Goal: Information Seeking & Learning: Learn about a topic

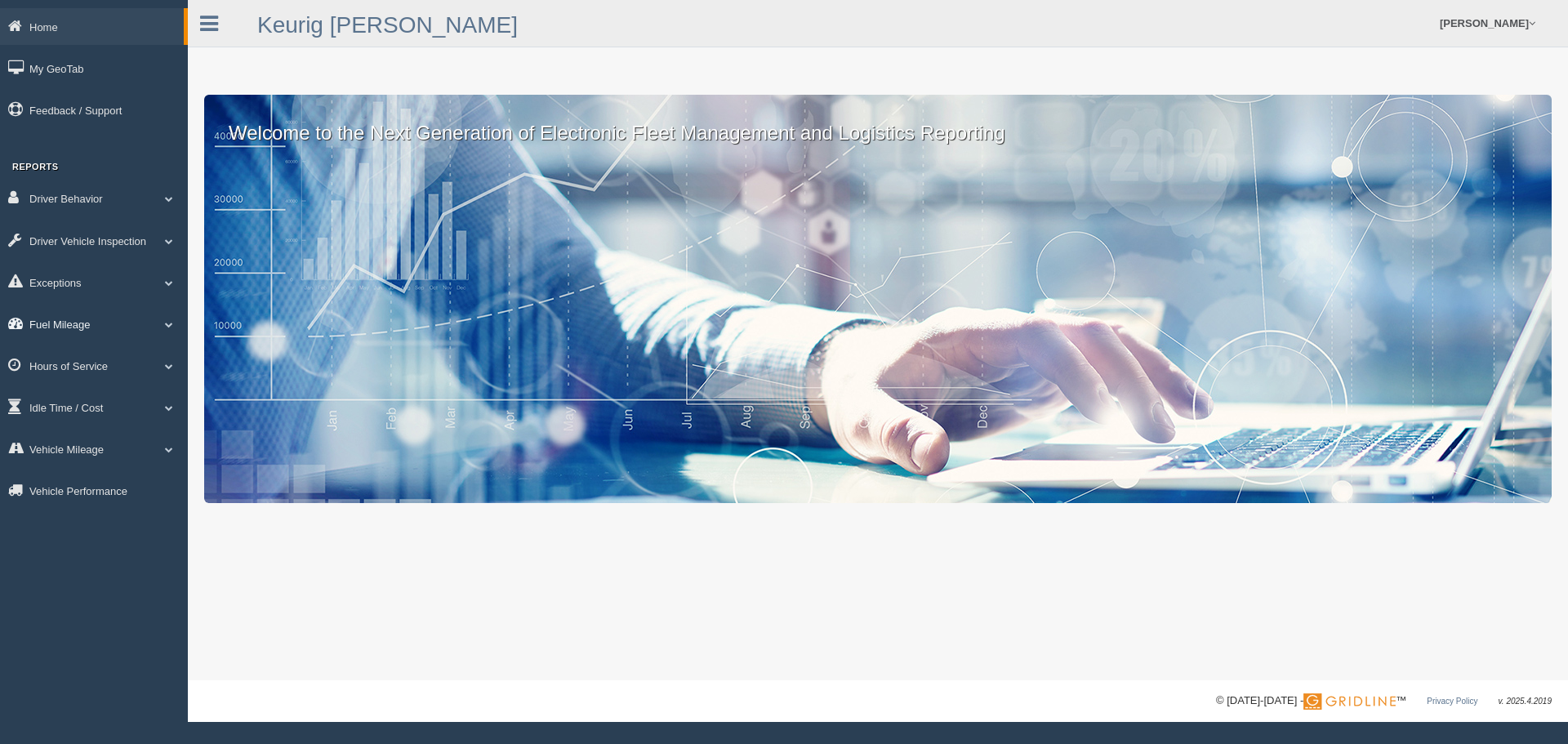
click at [157, 324] on link "Fuel Mileage" at bounding box center [94, 324] width 188 height 37
click at [93, 389] on link "Fuel Mileage" at bounding box center [106, 391] width 155 height 29
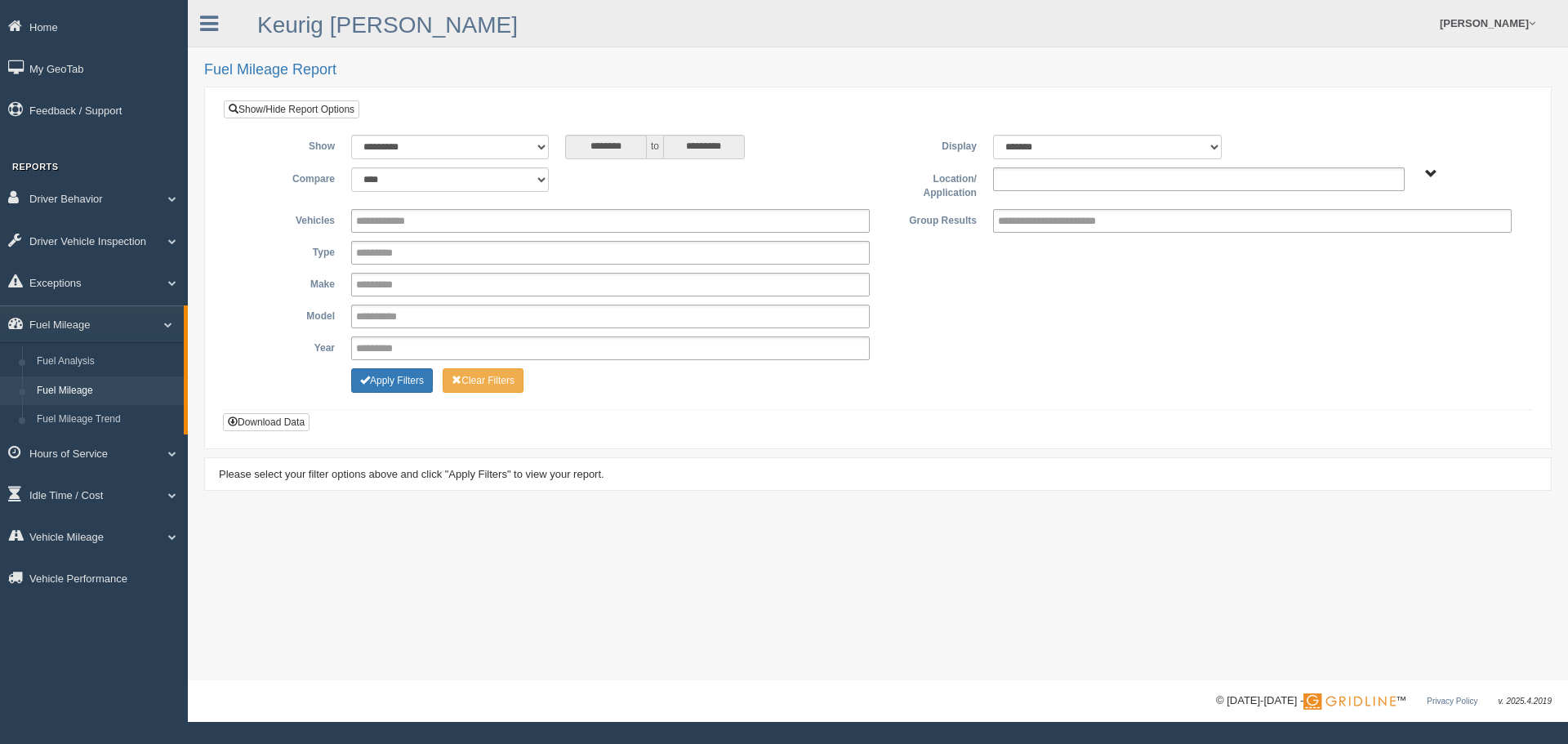
click at [1066, 180] on input "text" at bounding box center [1033, 179] width 70 height 21
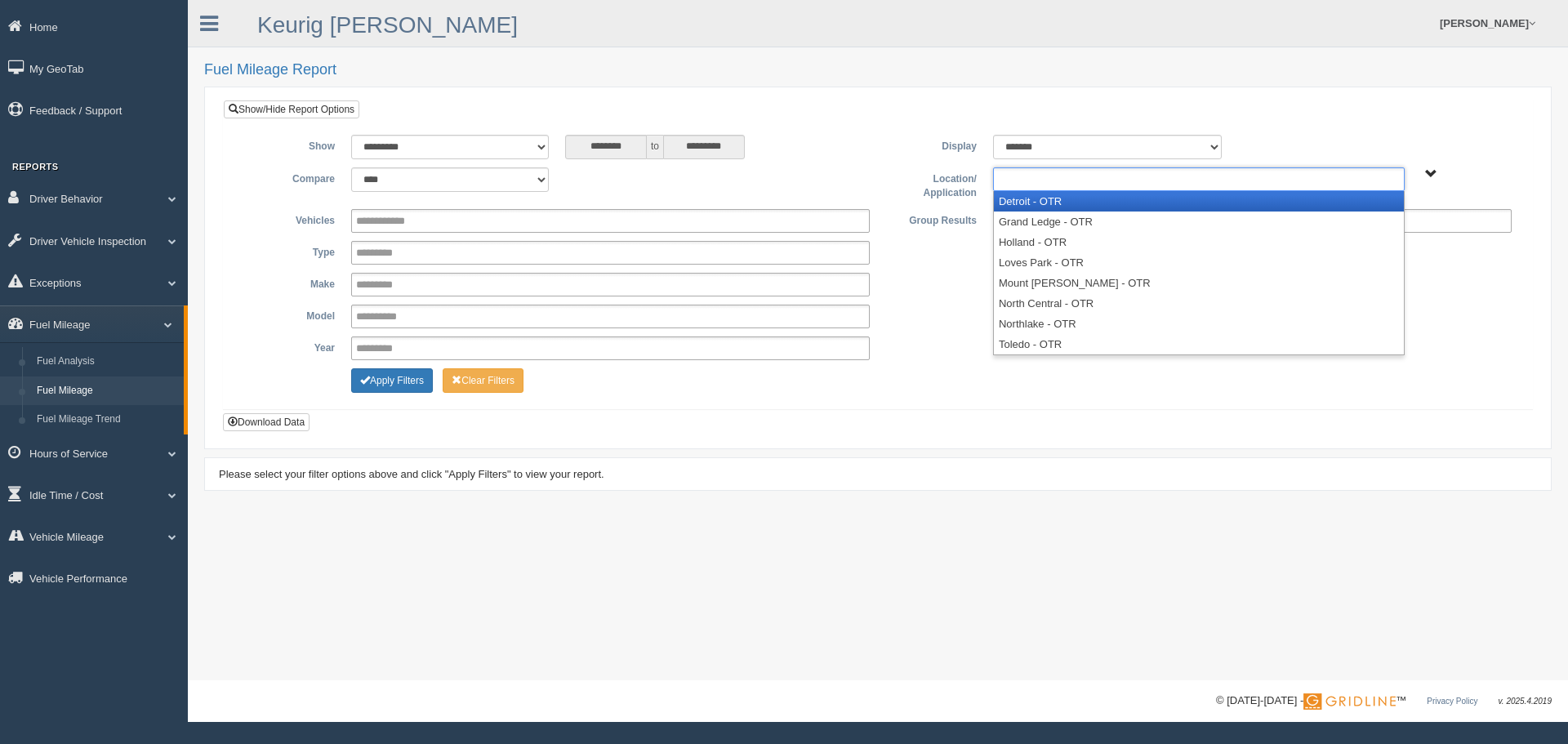
click at [1036, 204] on li "Detroit - OTR" at bounding box center [1199, 201] width 410 height 21
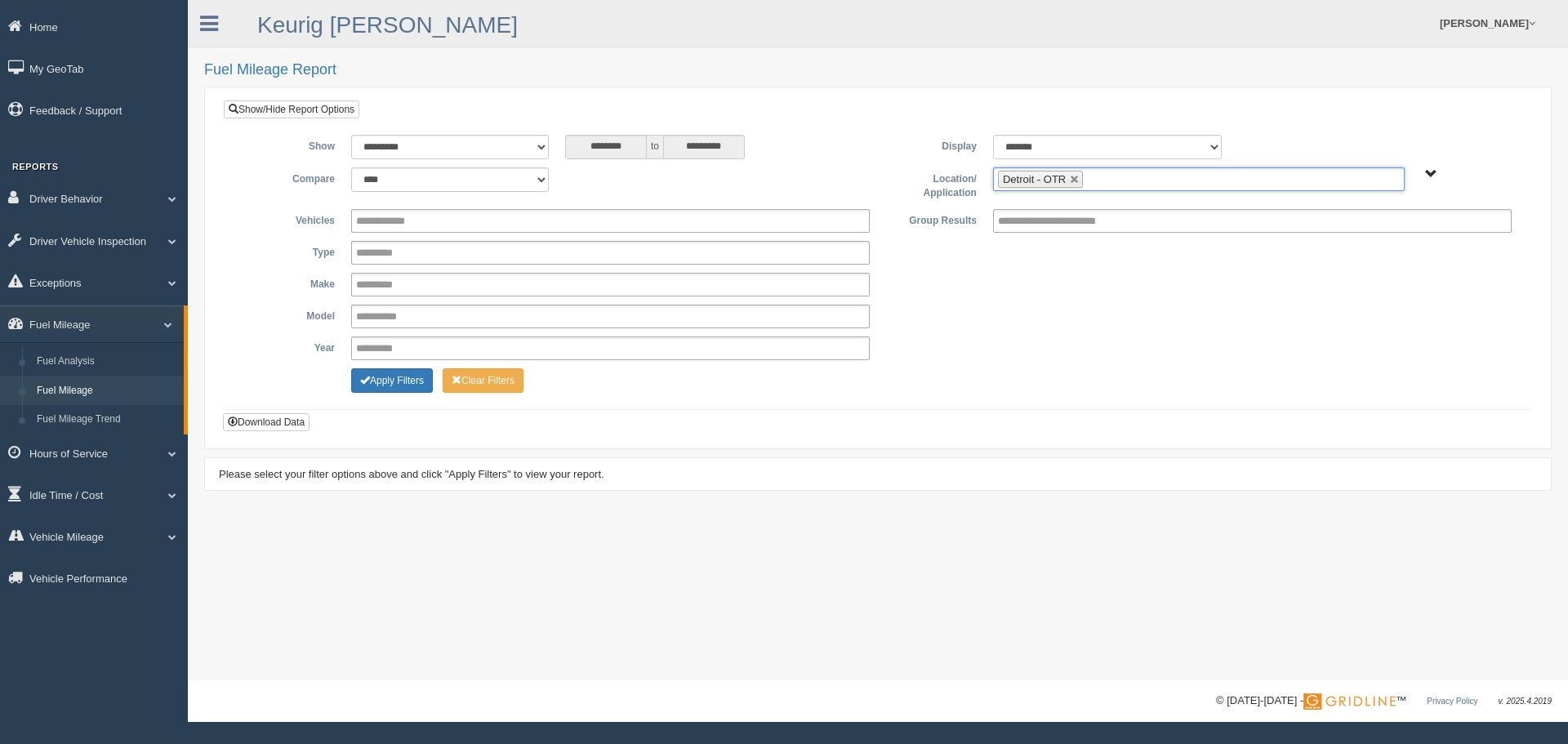
click at [1088, 177] on input "text" at bounding box center [1098, 179] width 21 height 21
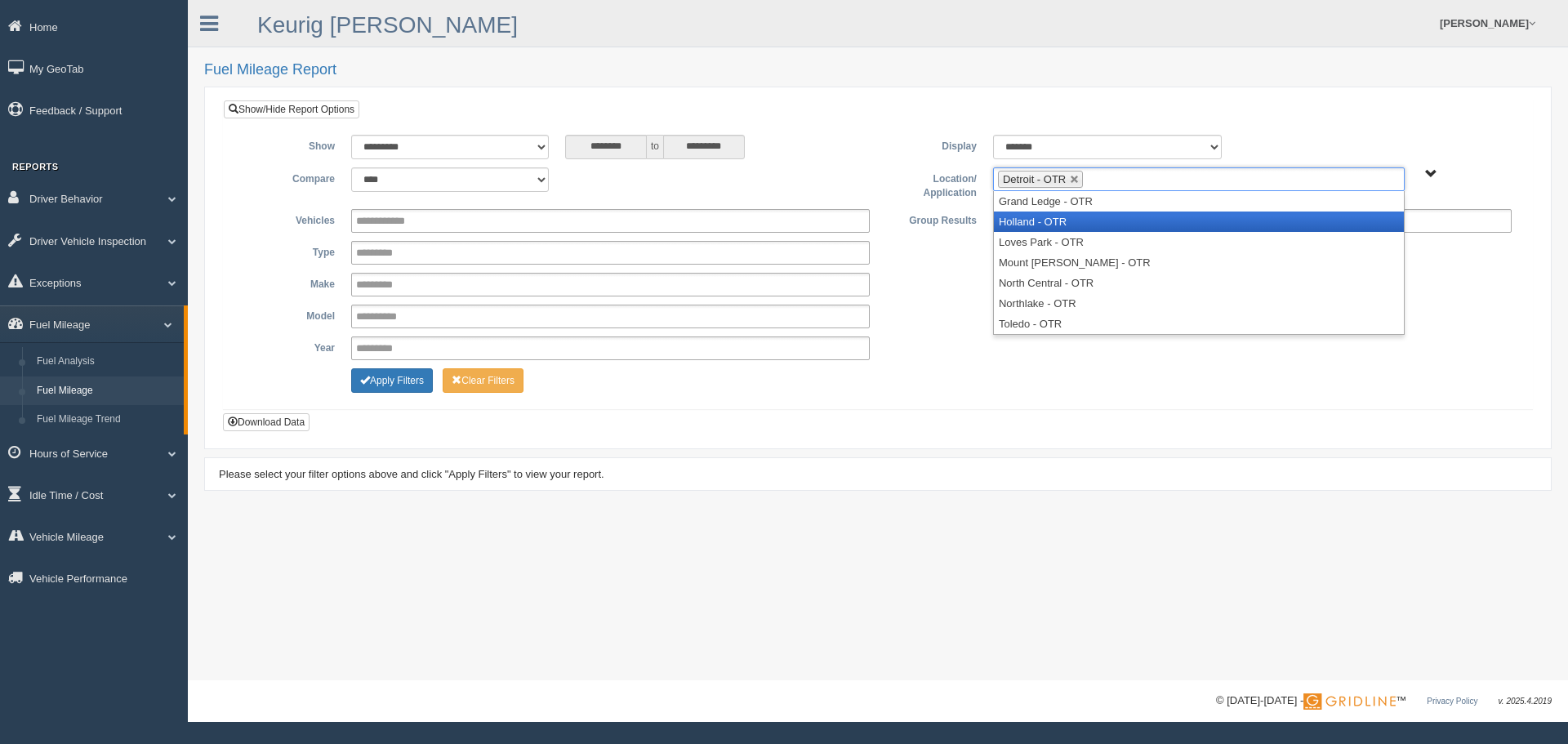
click at [1076, 220] on li "Holland - OTR" at bounding box center [1199, 222] width 410 height 21
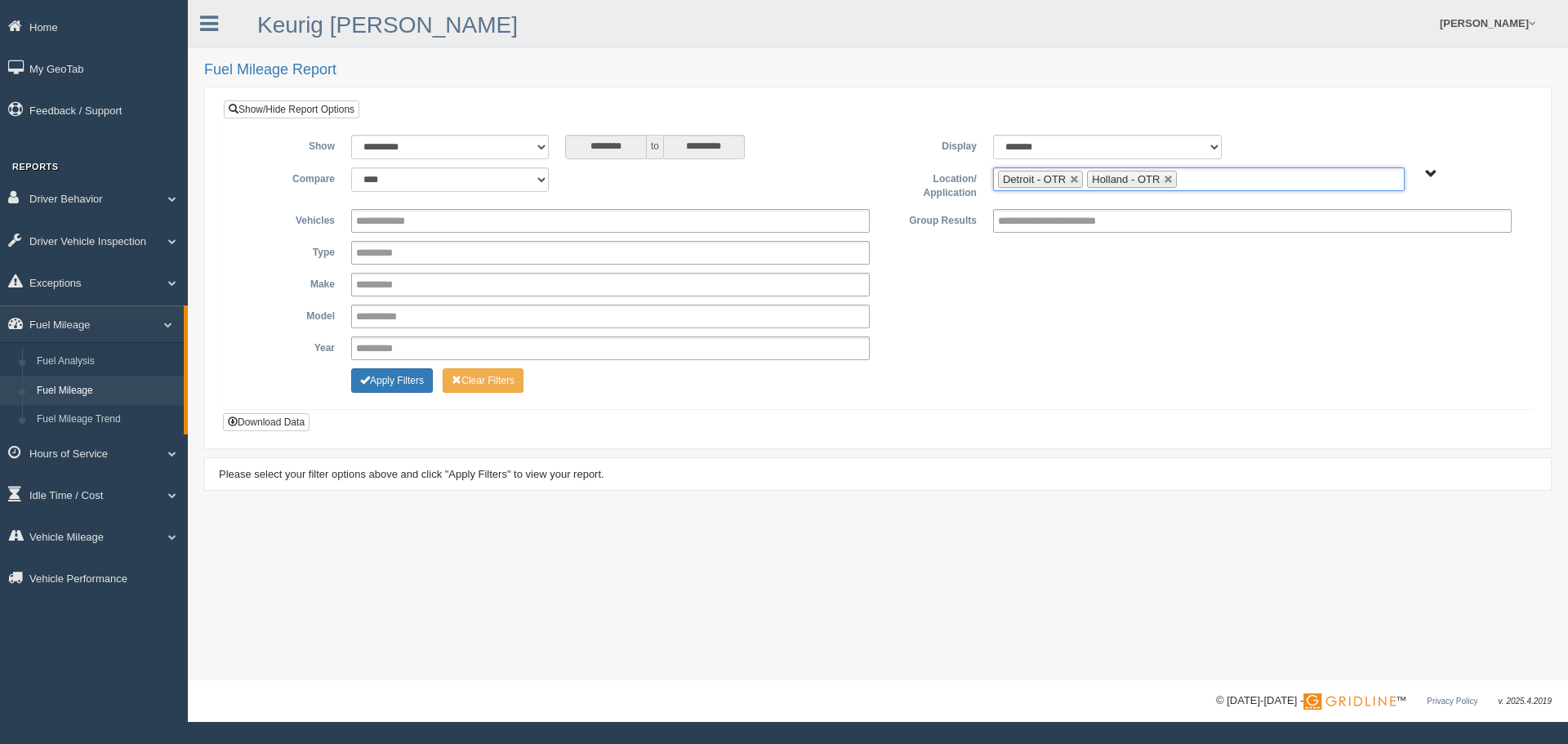
click at [1199, 182] on input "text" at bounding box center [1191, 179] width 21 height 21
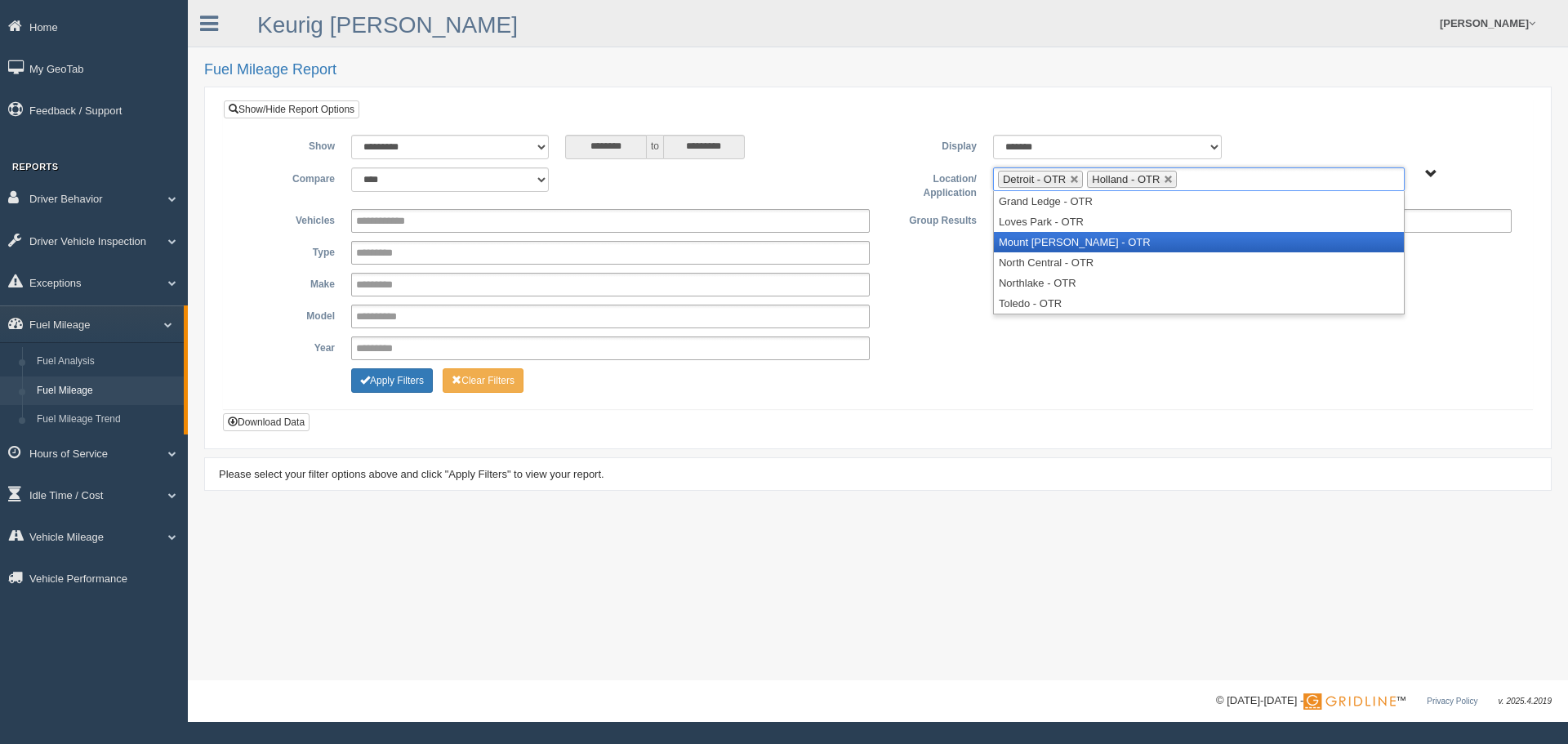
click at [1063, 244] on li "Mount [PERSON_NAME] - OTR" at bounding box center [1199, 242] width 410 height 21
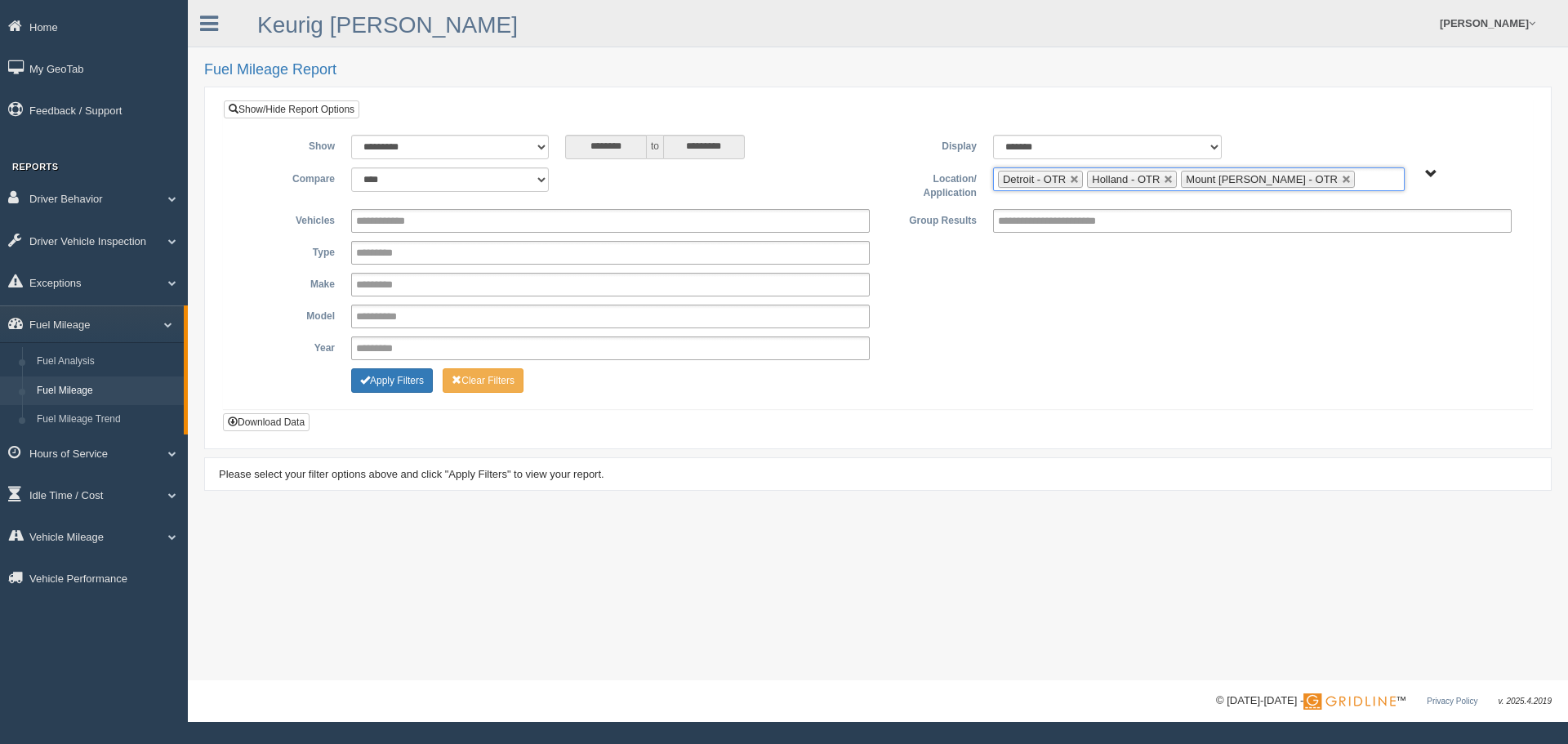
click at [1299, 178] on ul "Detroit - OTR Holland - OTR Mount Morris - OTR" at bounding box center [1199, 178] width 412 height 24
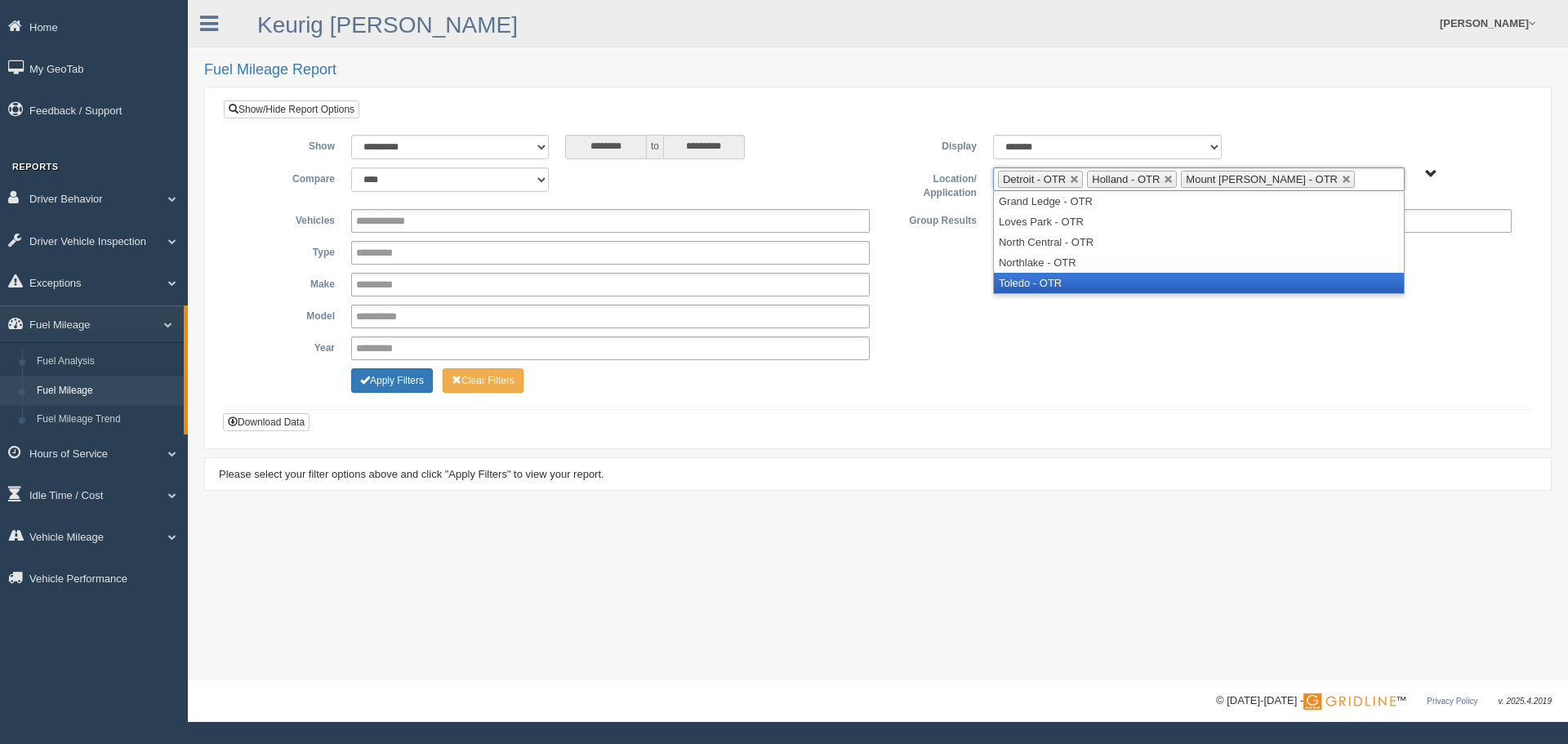
click at [1061, 284] on li "Toledo - OTR" at bounding box center [1199, 283] width 410 height 21
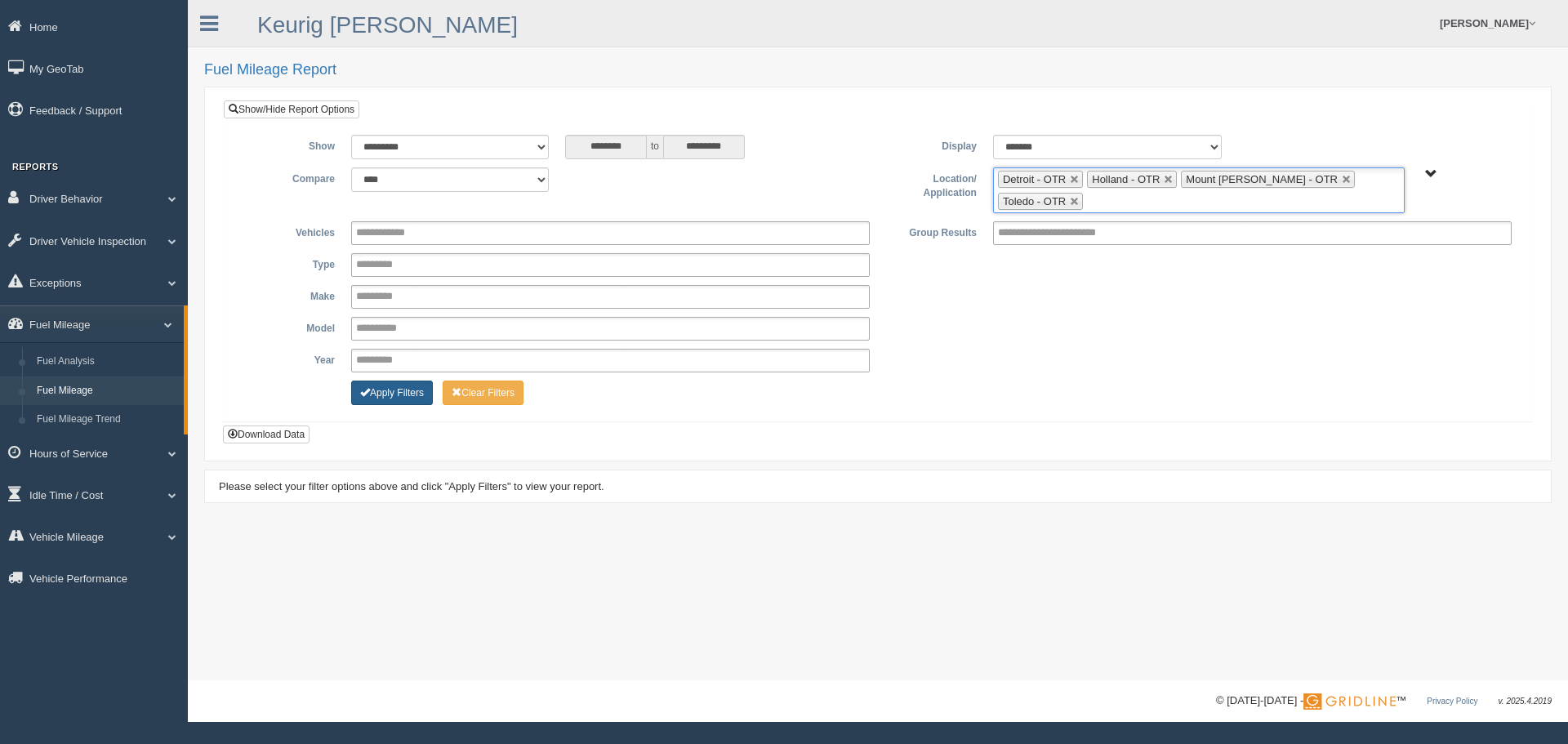
click at [415, 394] on button "Apply Filters" at bounding box center [392, 393] width 82 height 25
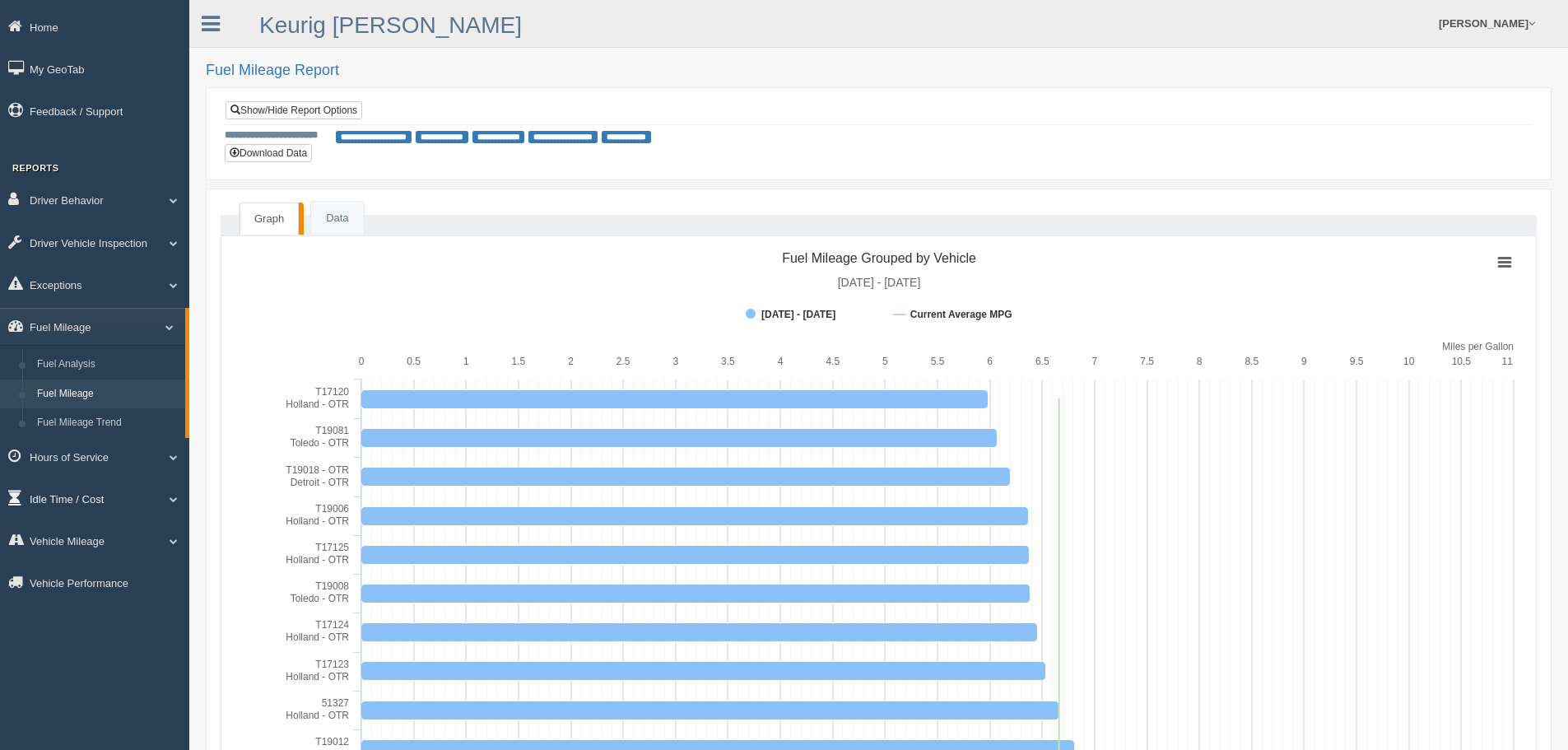
click at [149, 496] on link "Idle Time / Cost" at bounding box center [95, 498] width 189 height 37
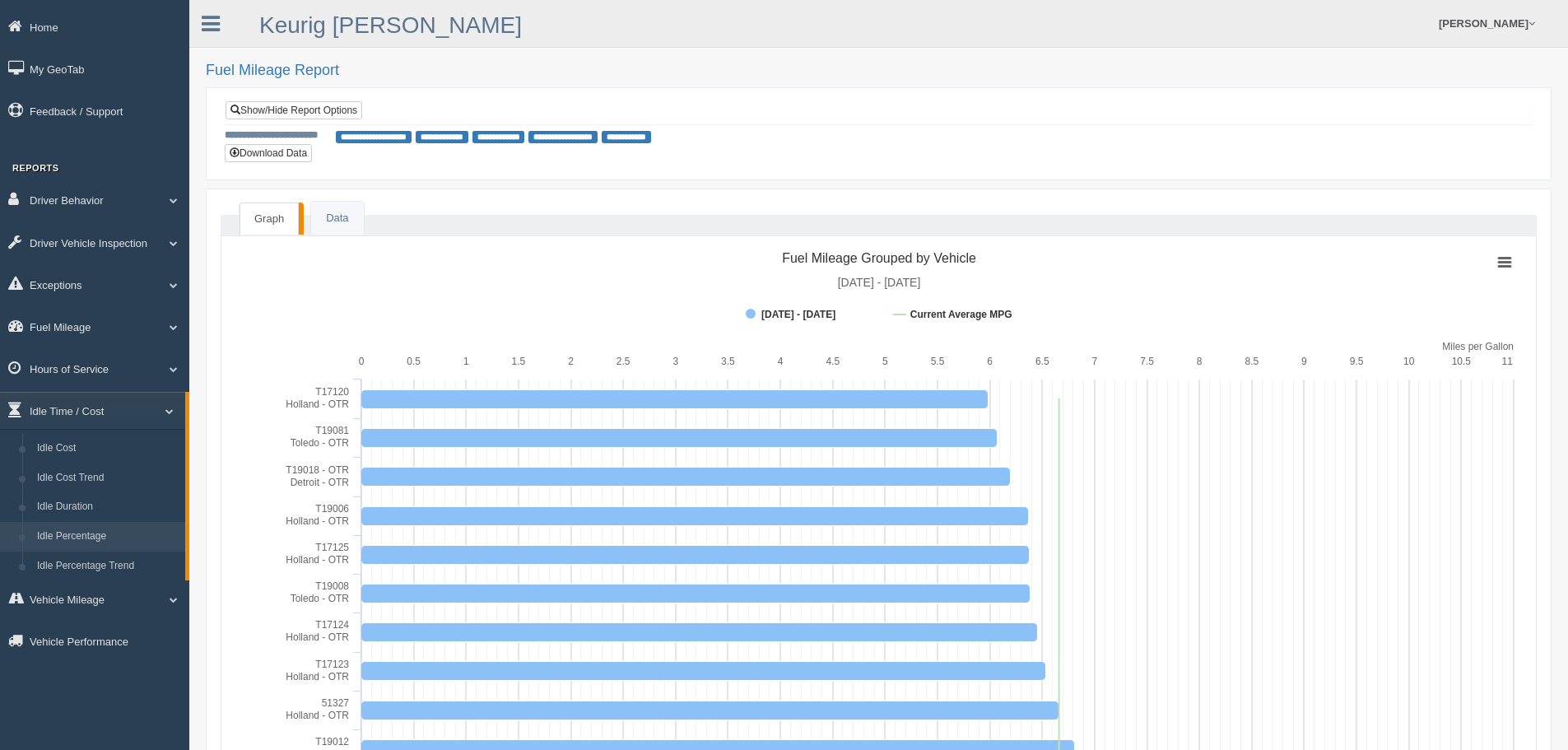
click at [103, 534] on link "Idle Percentage" at bounding box center [107, 537] width 156 height 30
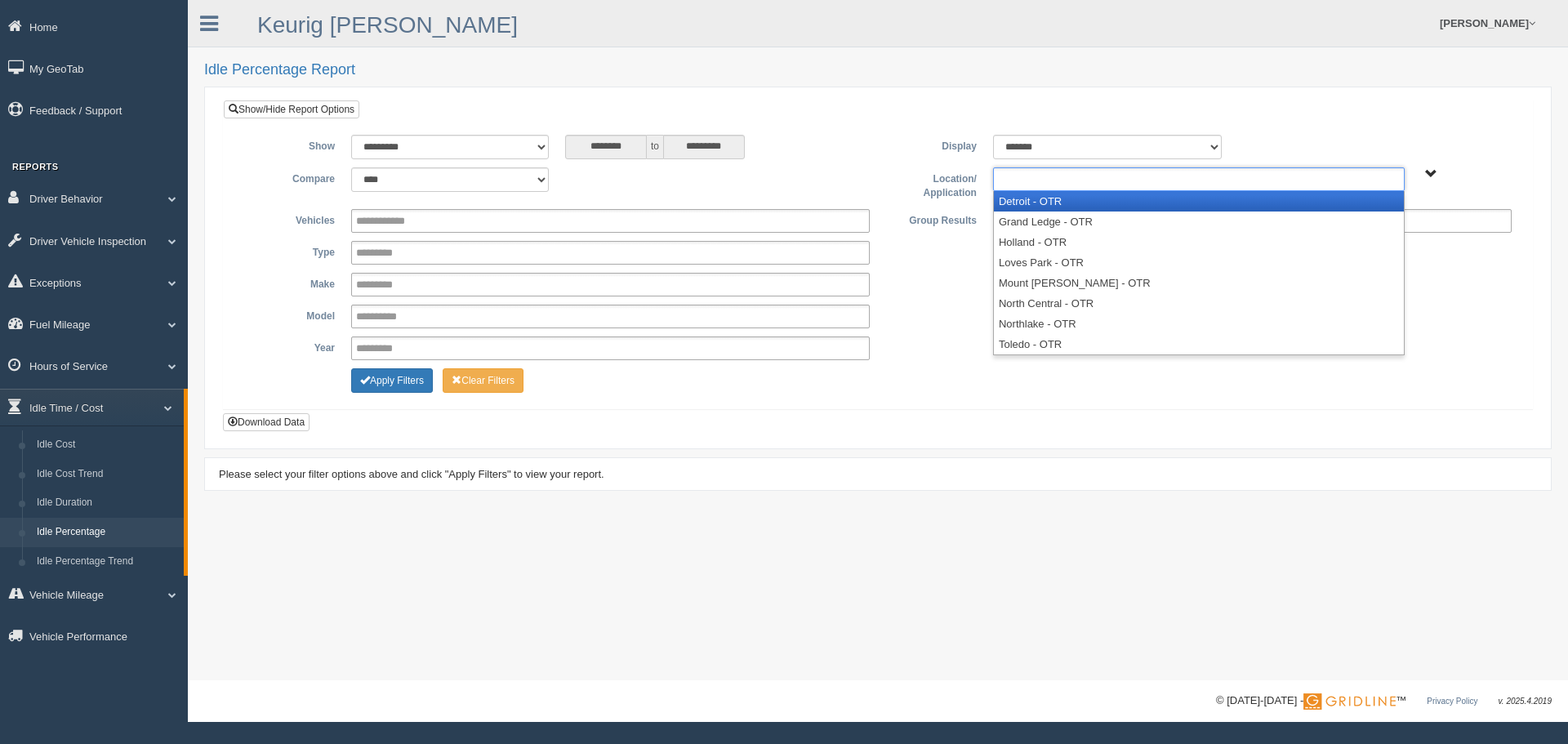
click at [1088, 183] on ul at bounding box center [1199, 178] width 412 height 24
click at [1052, 210] on li "Detroit - OTR" at bounding box center [1199, 201] width 410 height 21
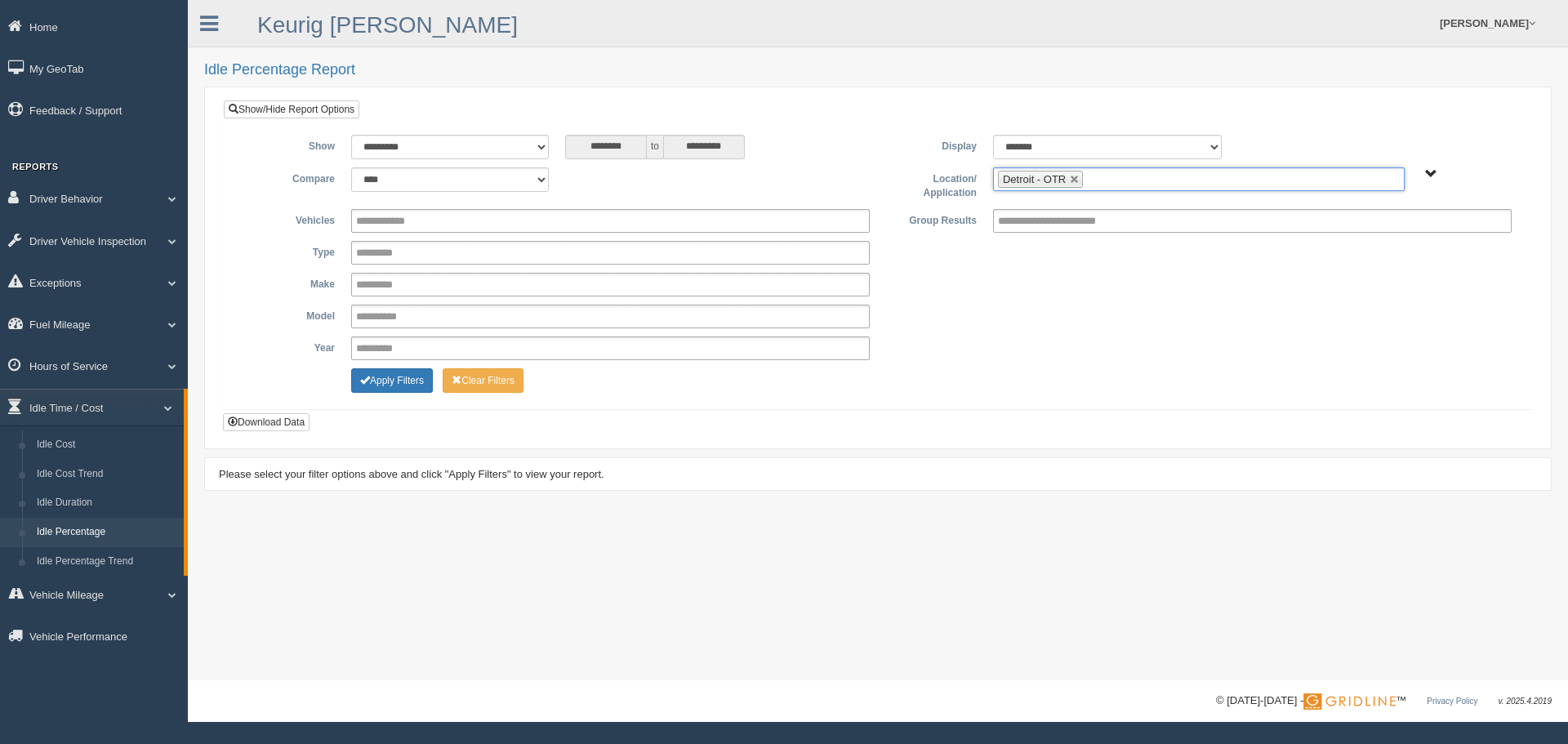
click at [1110, 186] on ul "Detroit - OTR" at bounding box center [1199, 178] width 412 height 24
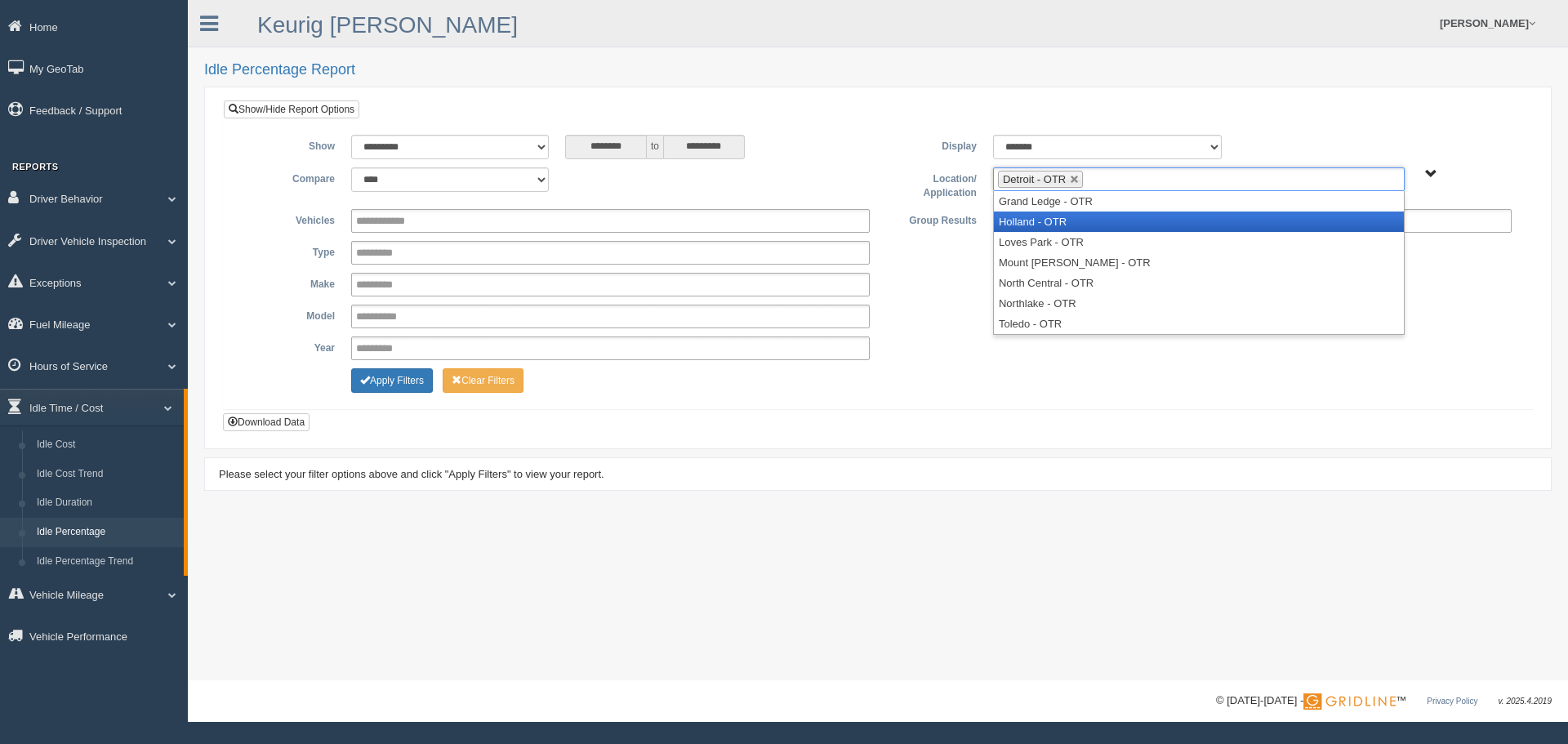
click at [1082, 220] on li "Holland - OTR" at bounding box center [1199, 222] width 410 height 21
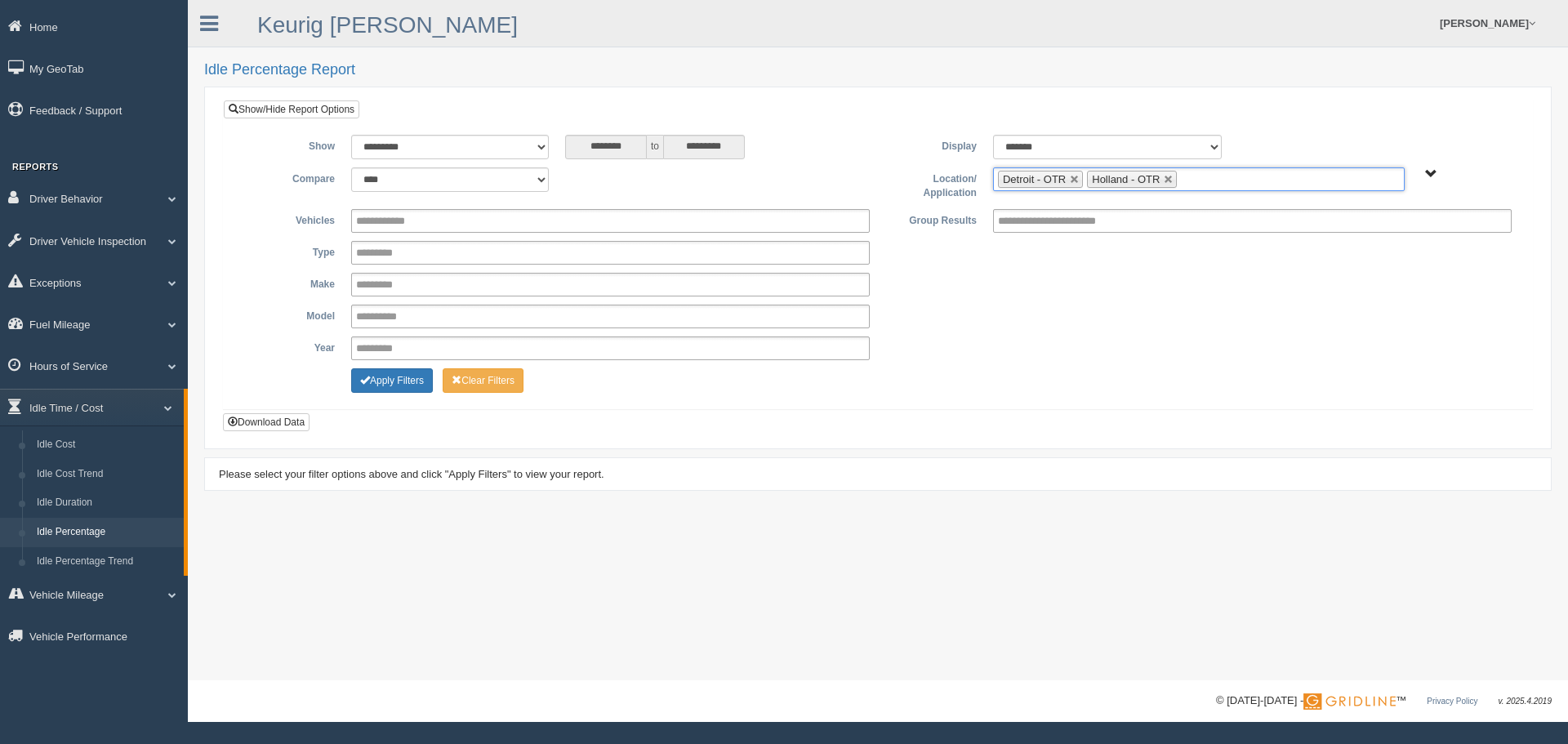
click at [1203, 172] on ul "Detroit - OTR Holland - OTR" at bounding box center [1199, 178] width 412 height 24
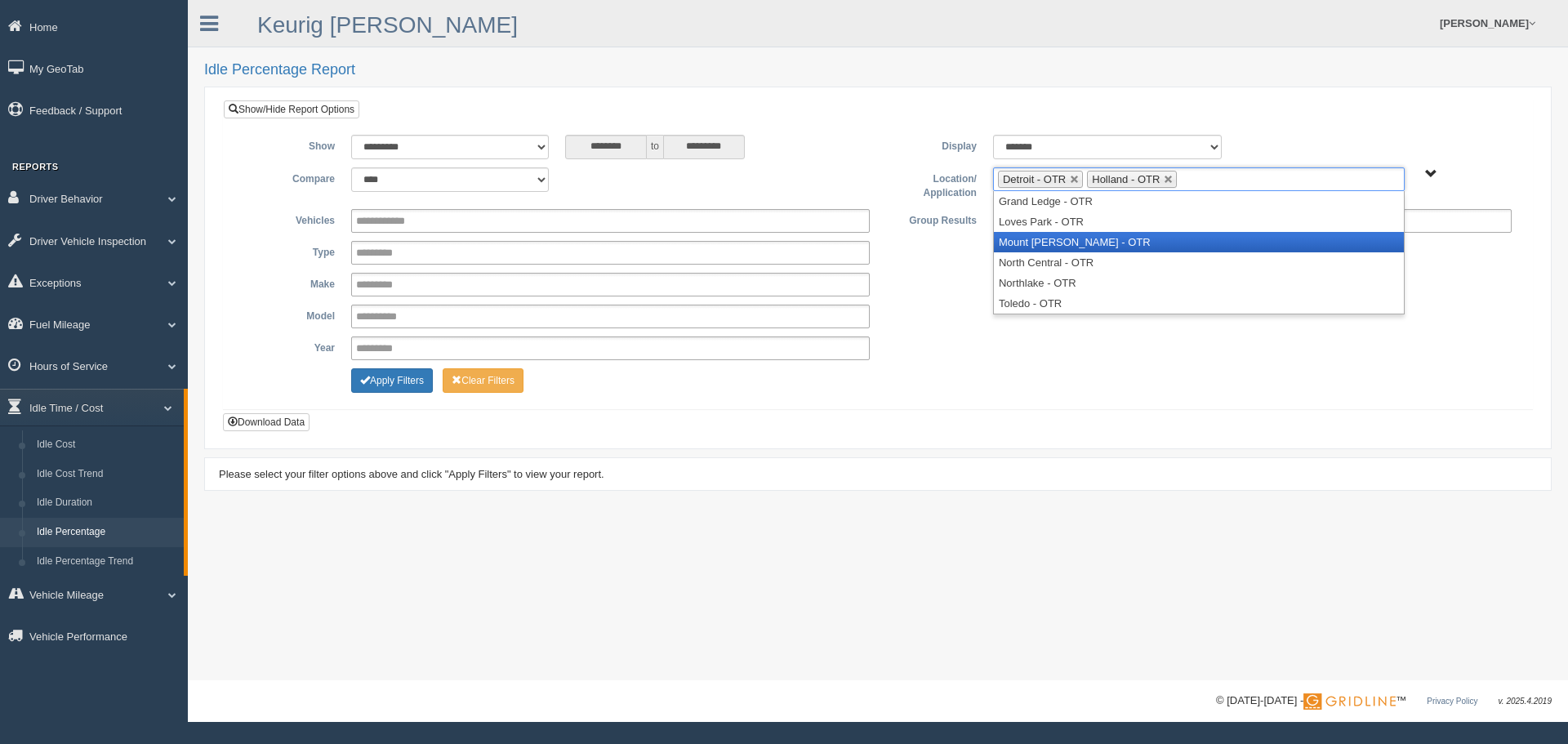
click at [1078, 247] on li "Mount [PERSON_NAME] - OTR" at bounding box center [1199, 242] width 410 height 21
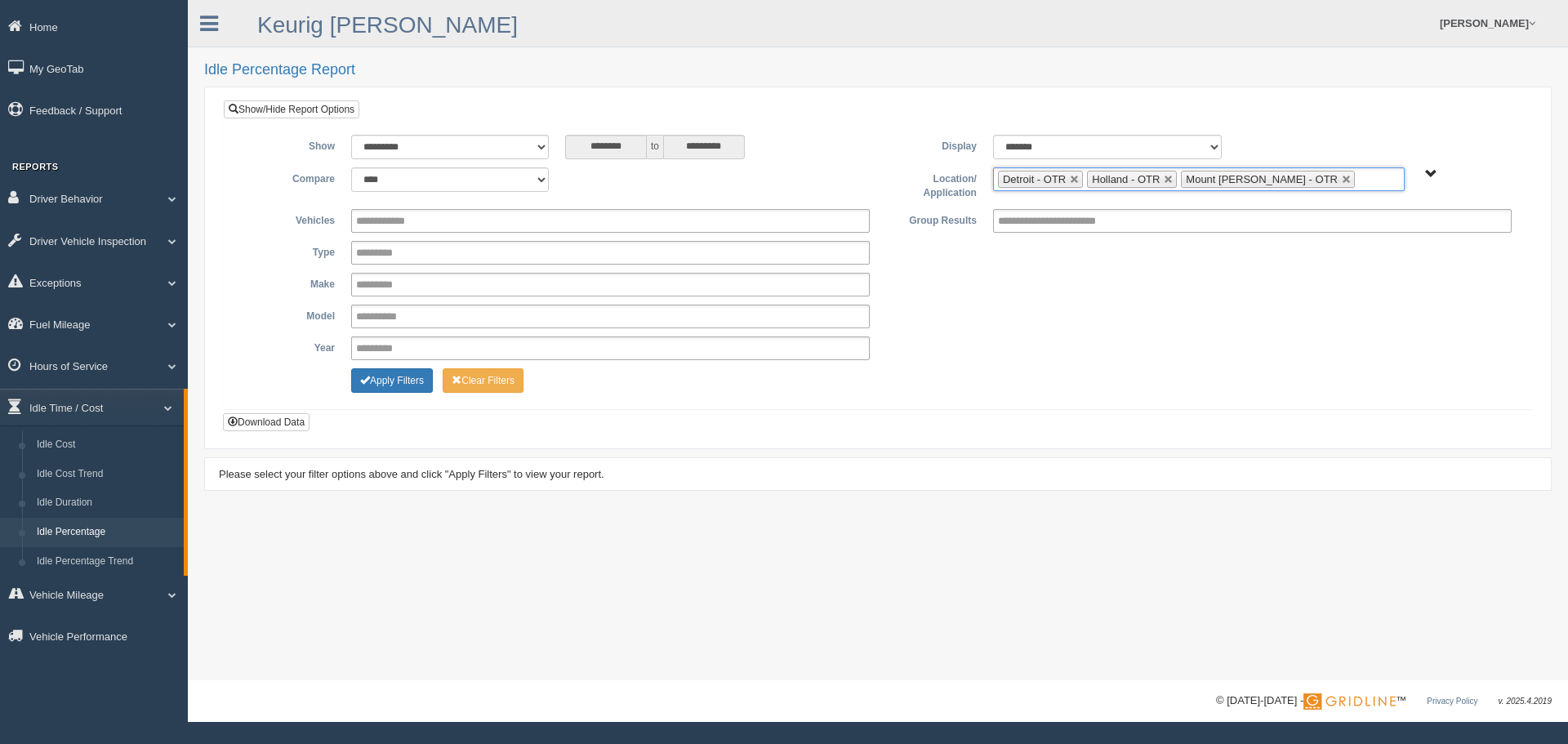
click at [1329, 181] on ul "Detroit - OTR Holland - OTR Mount Morris - OTR" at bounding box center [1199, 178] width 412 height 24
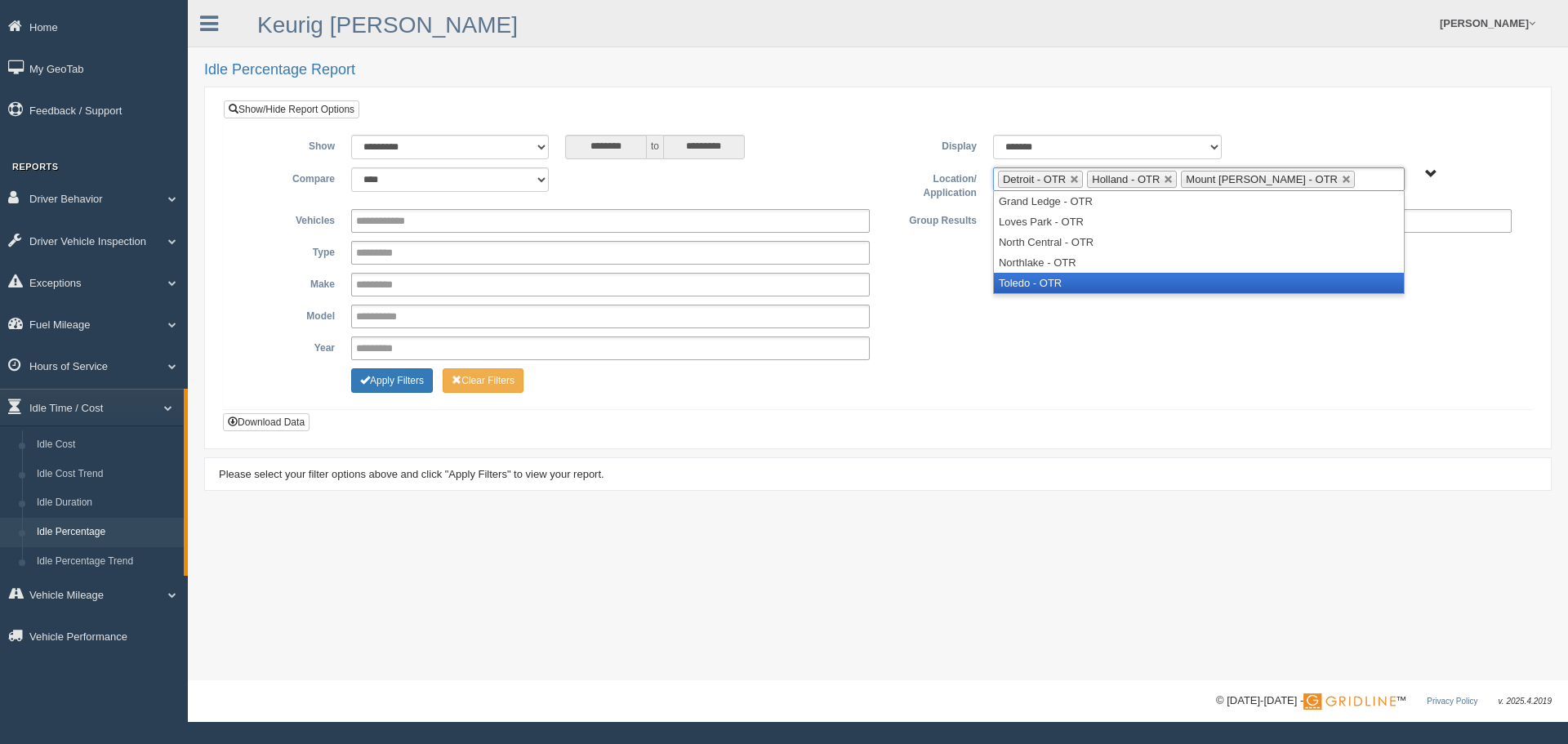
click at [1076, 286] on li "Toledo - OTR" at bounding box center [1199, 283] width 410 height 21
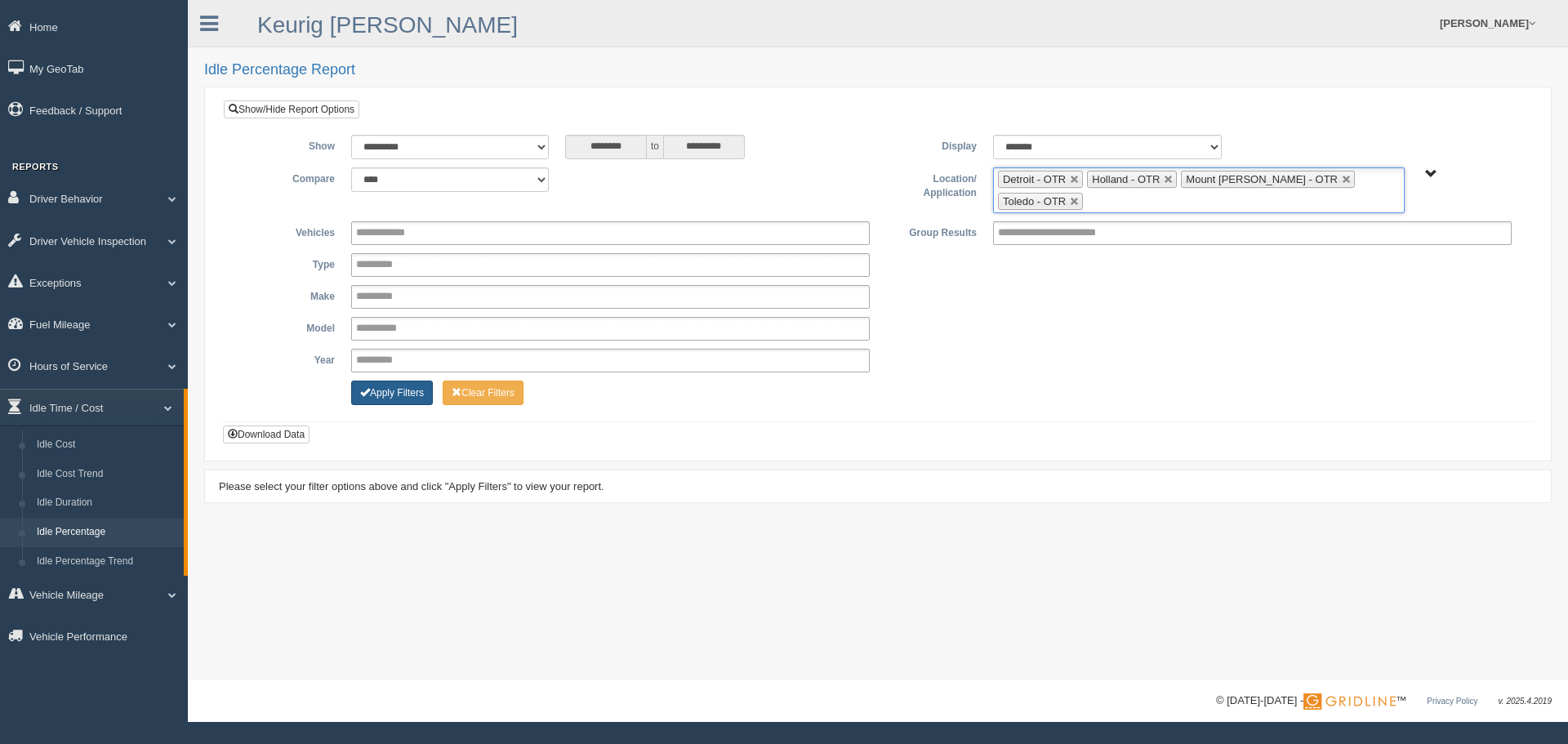
click at [408, 395] on button "Apply Filters" at bounding box center [392, 393] width 82 height 25
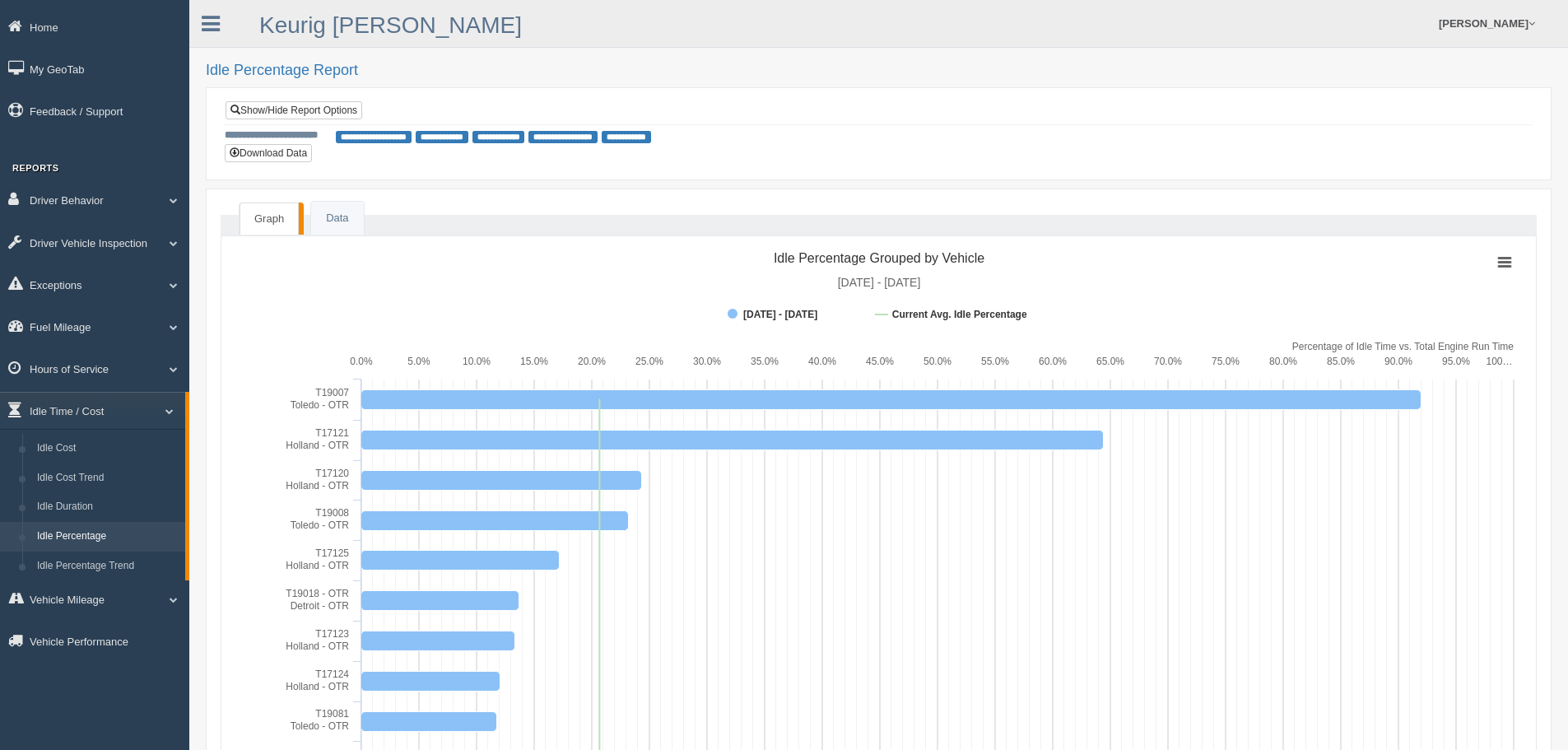
click at [91, 538] on link "Idle Percentage" at bounding box center [107, 537] width 156 height 30
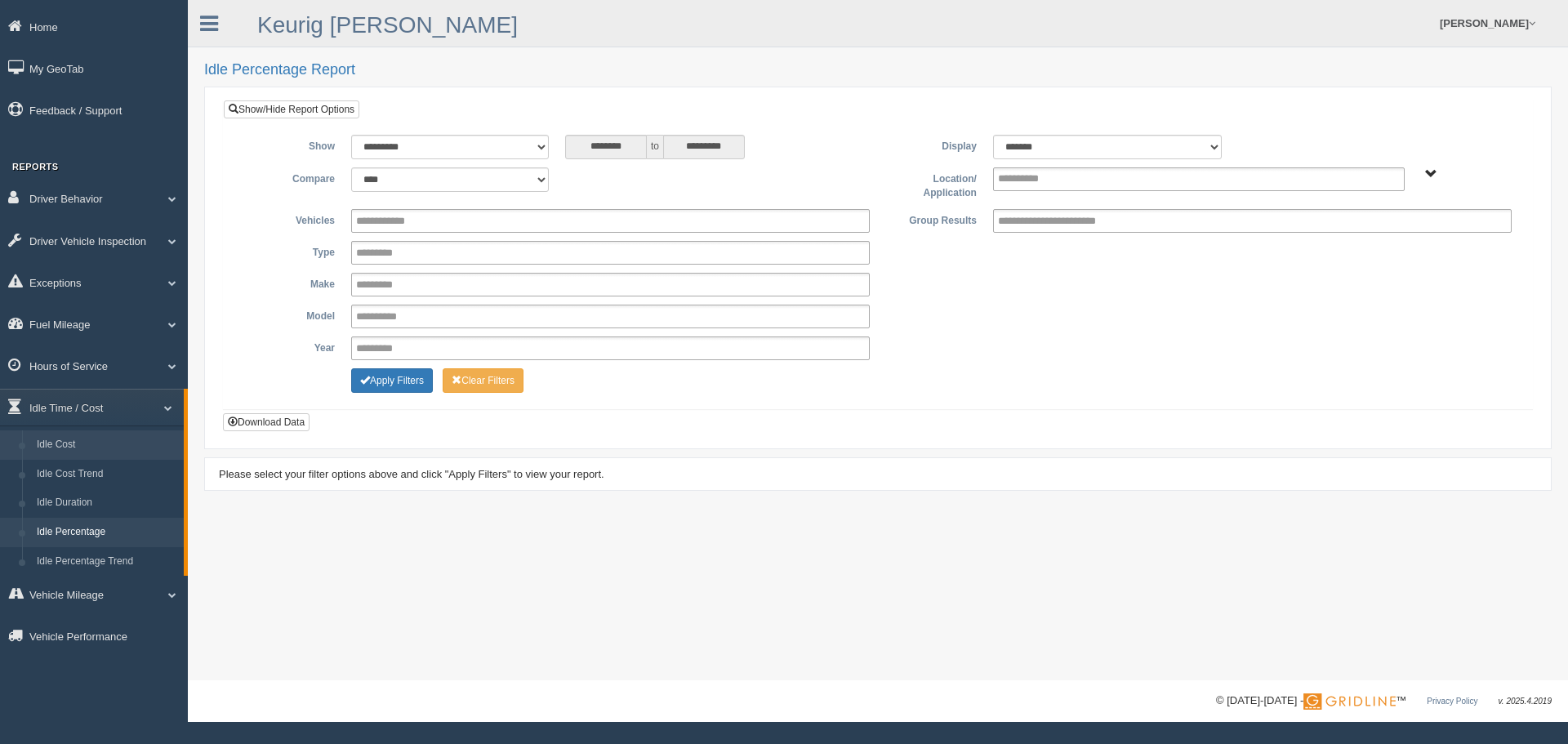
click at [75, 446] on link "Idle Cost" at bounding box center [106, 445] width 155 height 29
click at [1064, 185] on input "text" at bounding box center [1033, 179] width 70 height 21
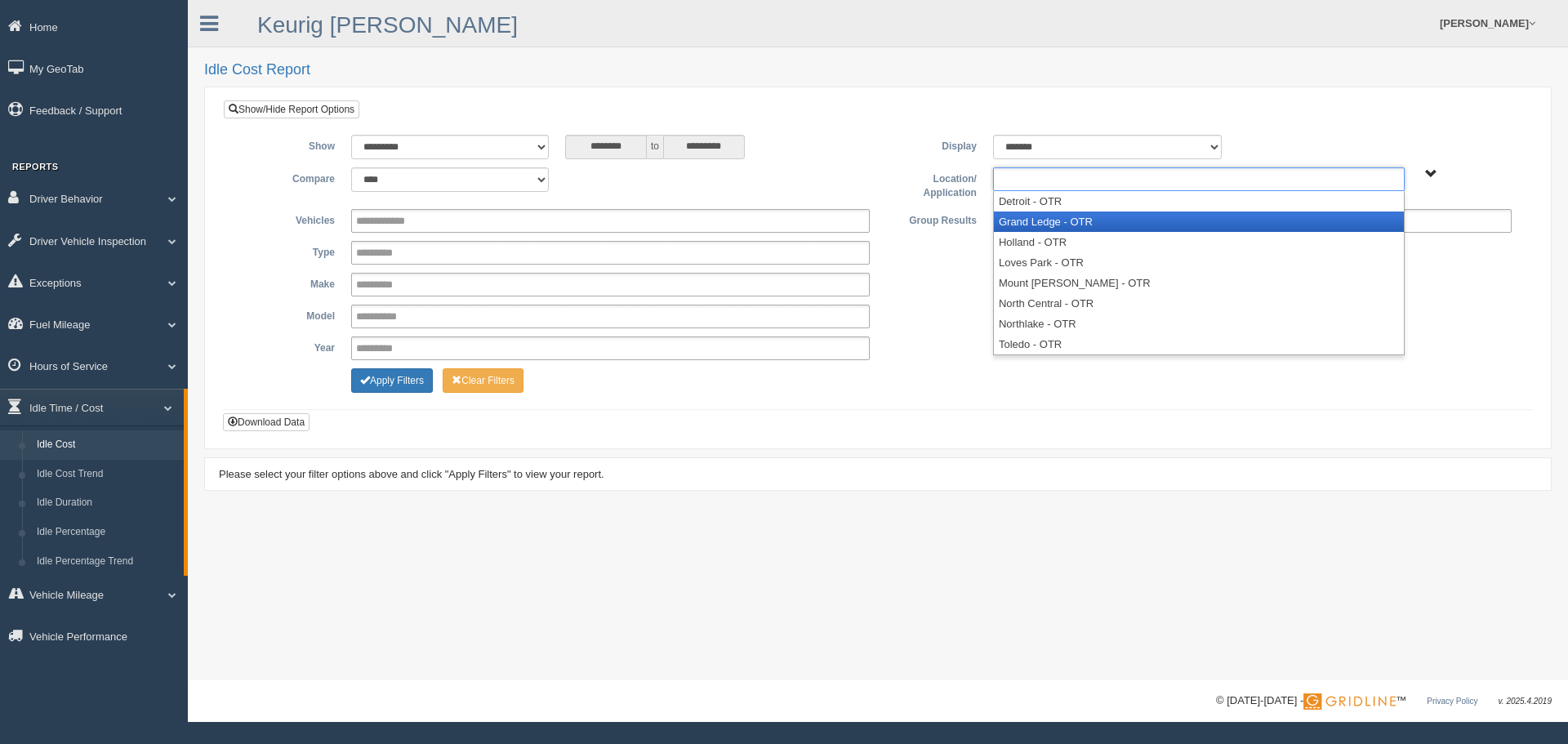
click at [1058, 225] on li "Grand Ledge - OTR" at bounding box center [1199, 222] width 410 height 21
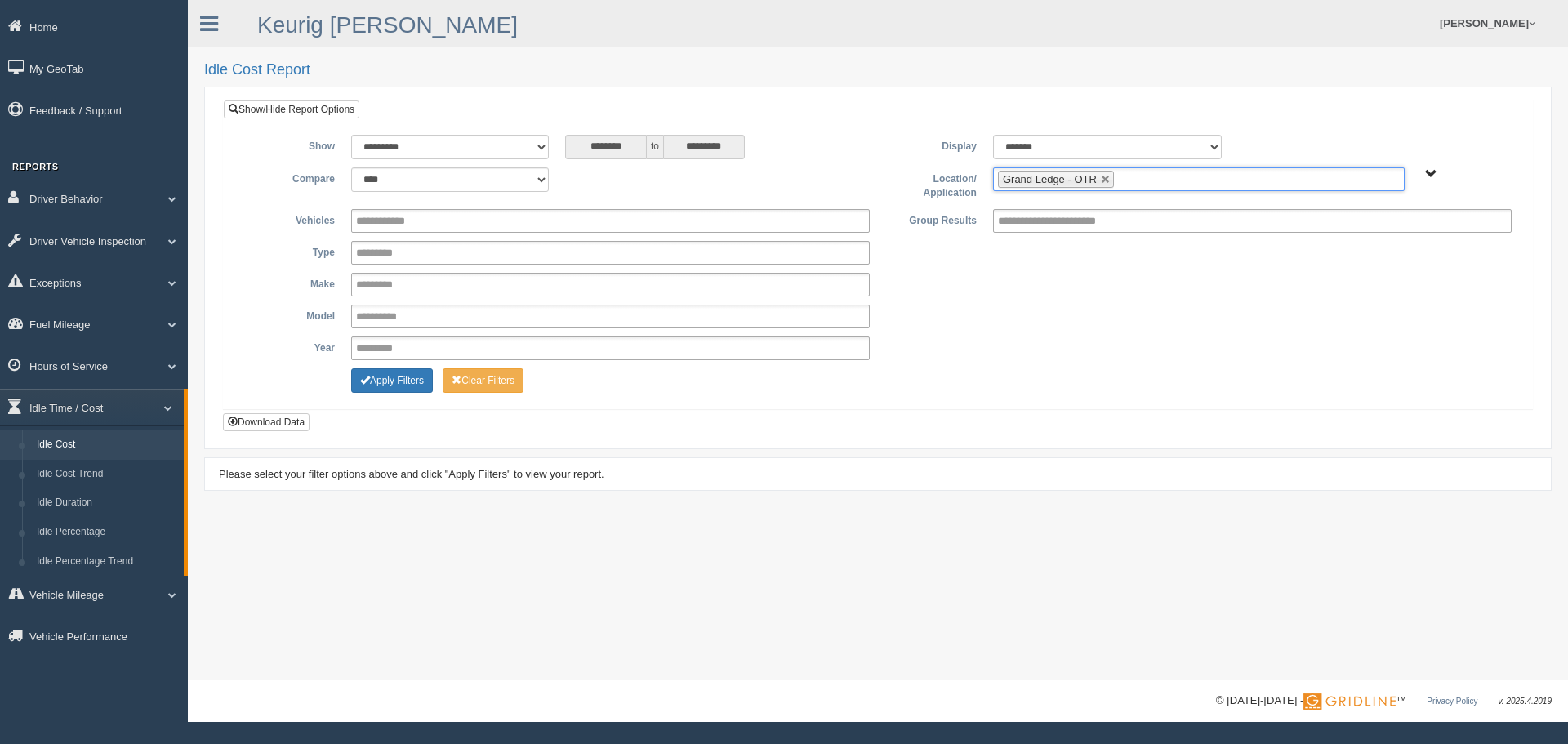
click at [1147, 189] on ul "Grand Ledge - OTR" at bounding box center [1199, 178] width 412 height 24
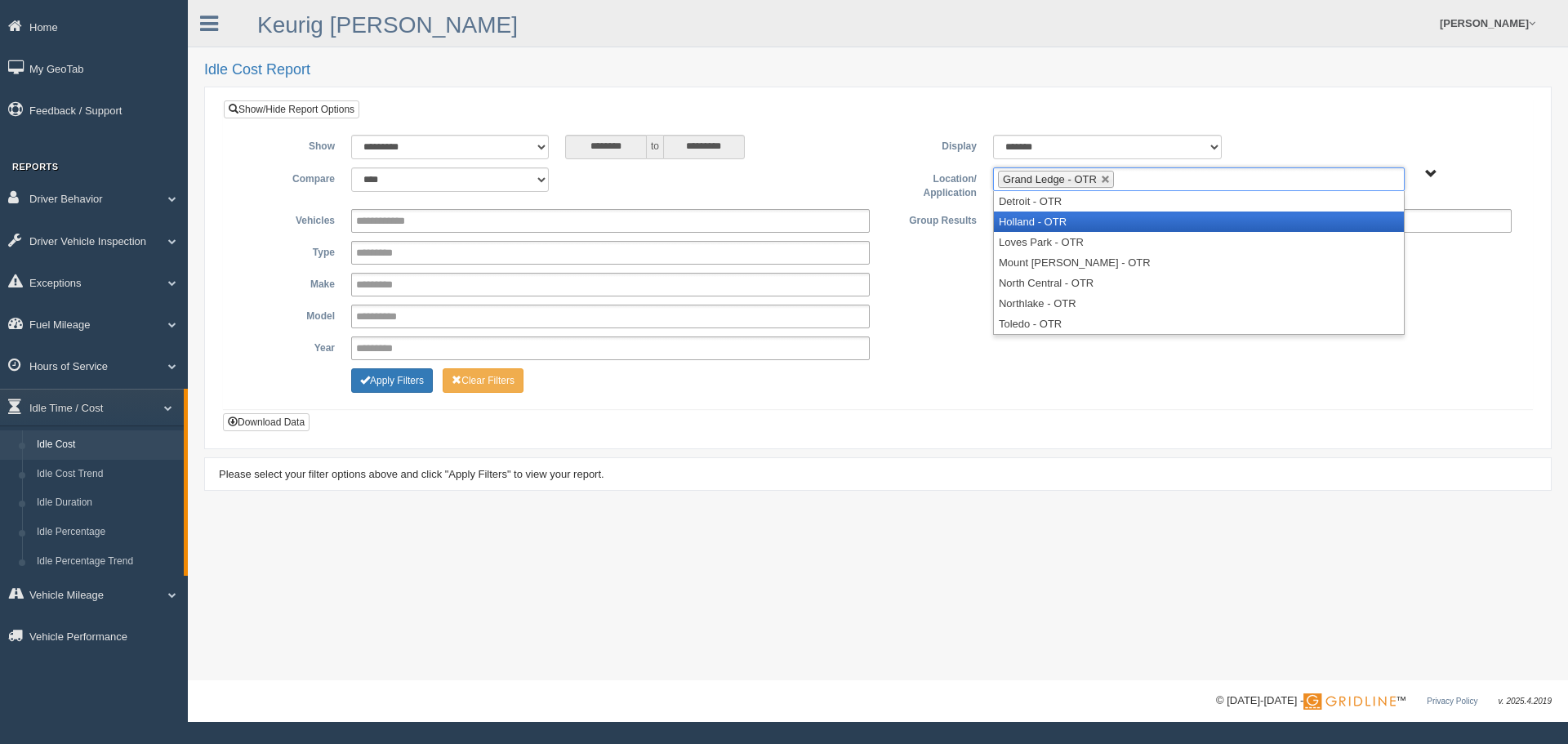
click at [1075, 224] on li "Holland - OTR" at bounding box center [1199, 222] width 410 height 21
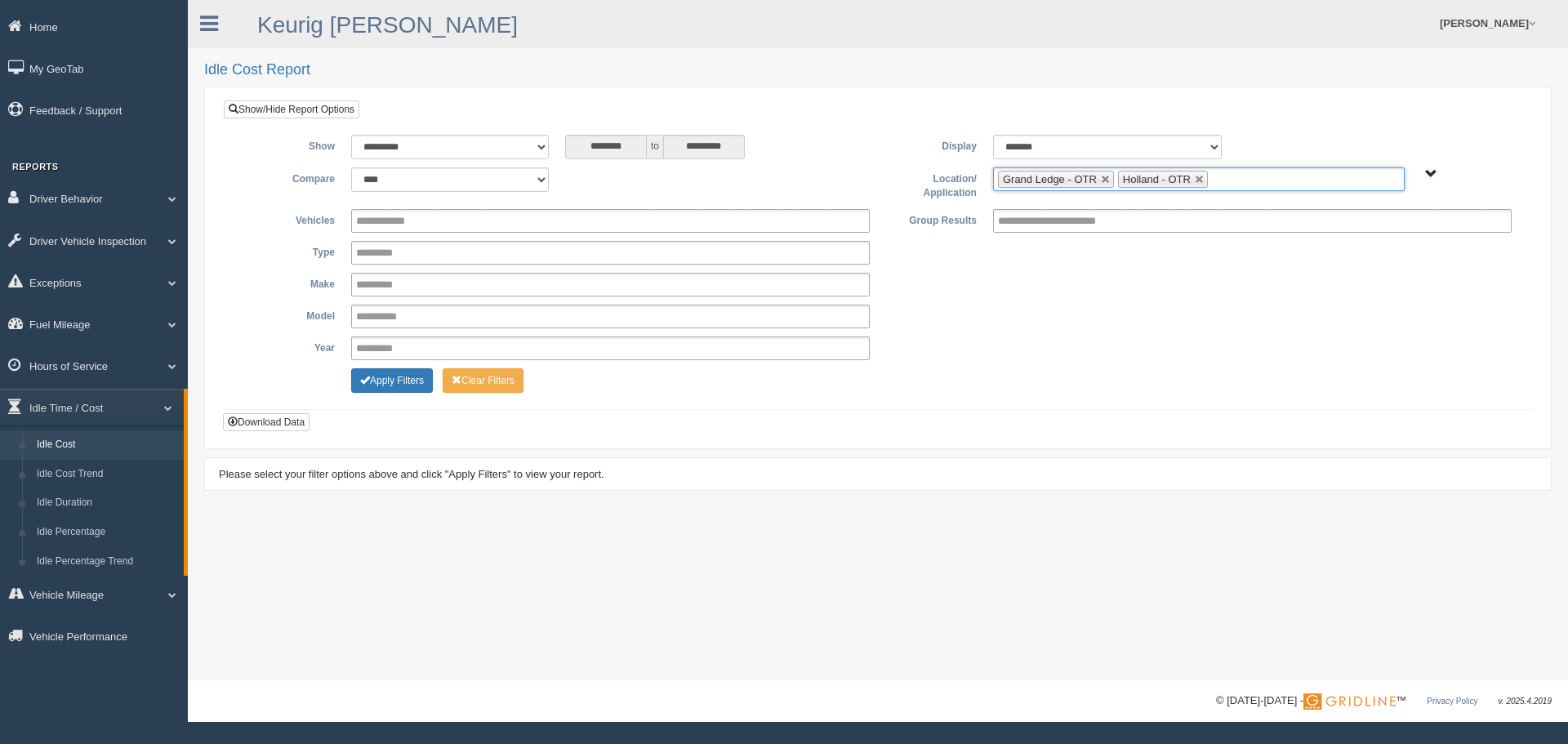
click at [1245, 181] on ul "Grand Ledge - OTR Holland - OTR" at bounding box center [1199, 178] width 412 height 24
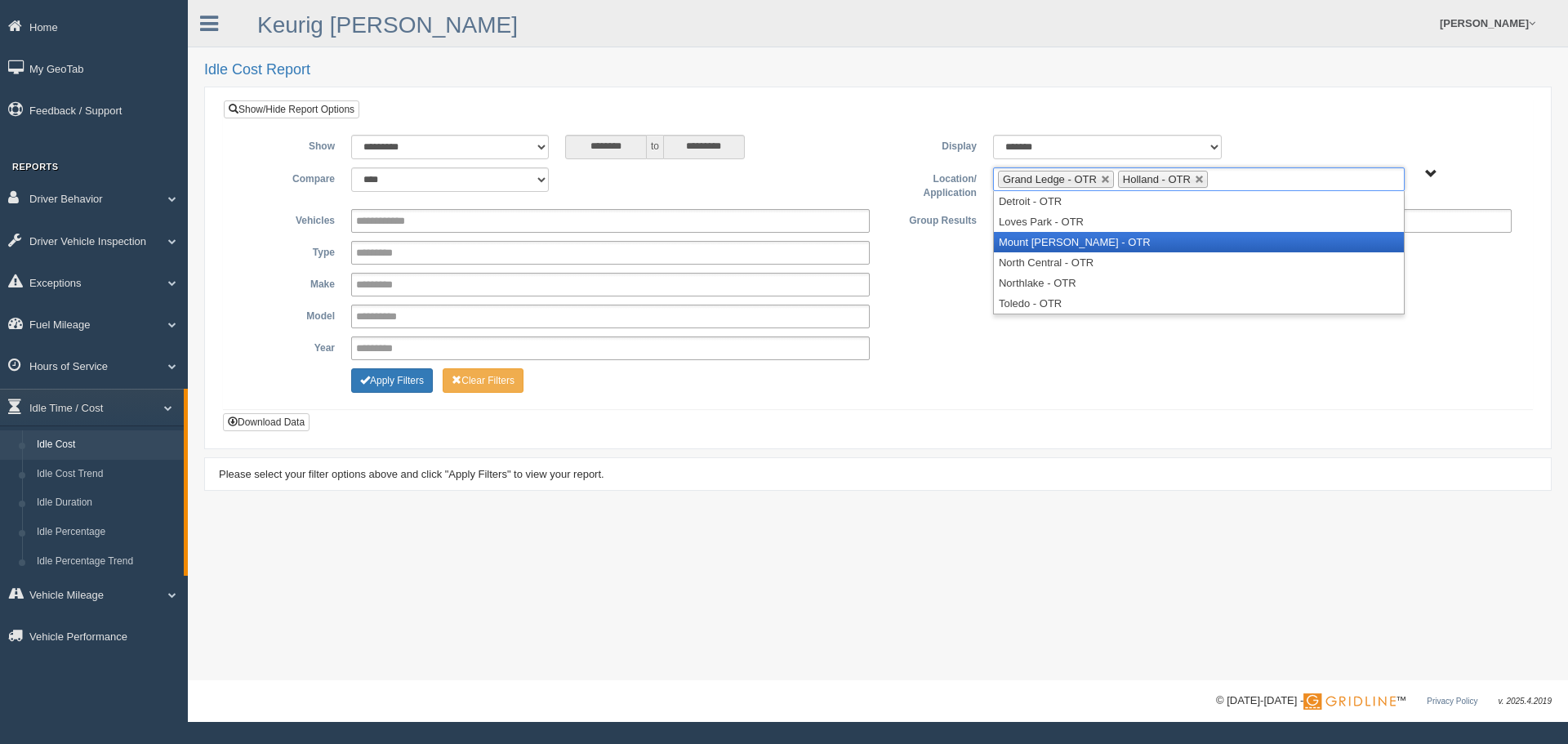
click at [1076, 240] on li "Mount [PERSON_NAME] - OTR" at bounding box center [1199, 242] width 410 height 21
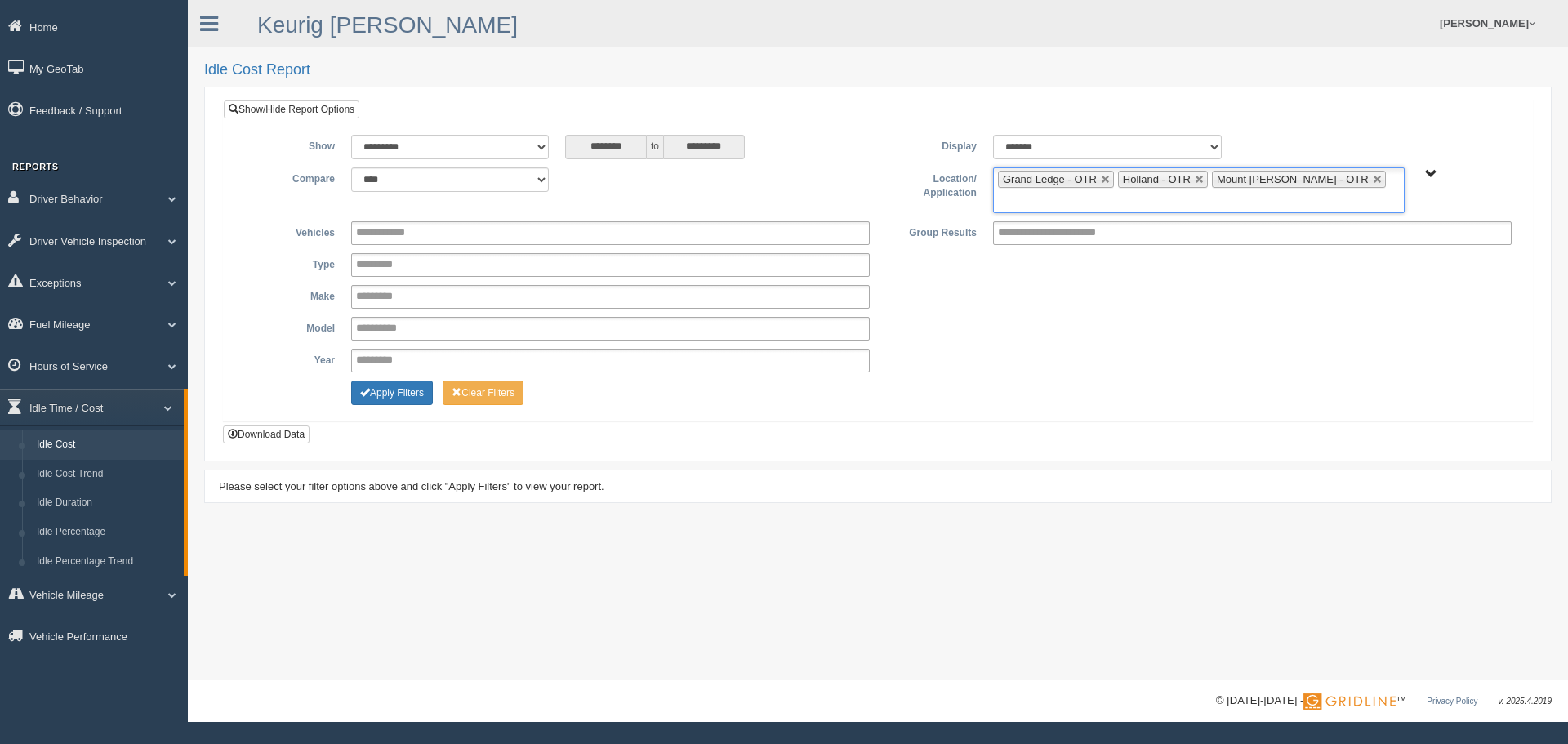
click at [1018, 191] on input "text" at bounding box center [1008, 201] width 21 height 21
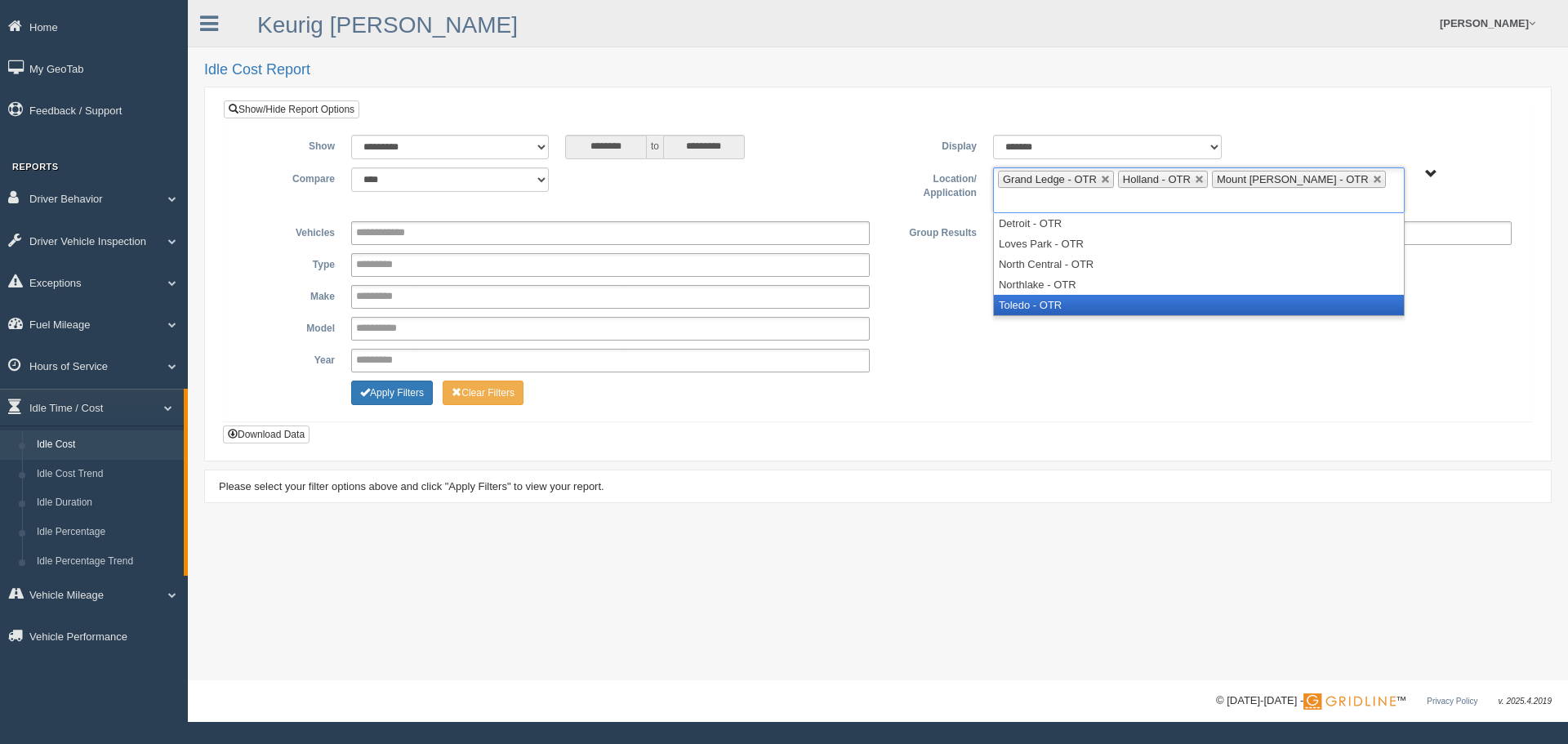
click at [1088, 295] on li "Toledo - OTR" at bounding box center [1199, 306] width 410 height 21
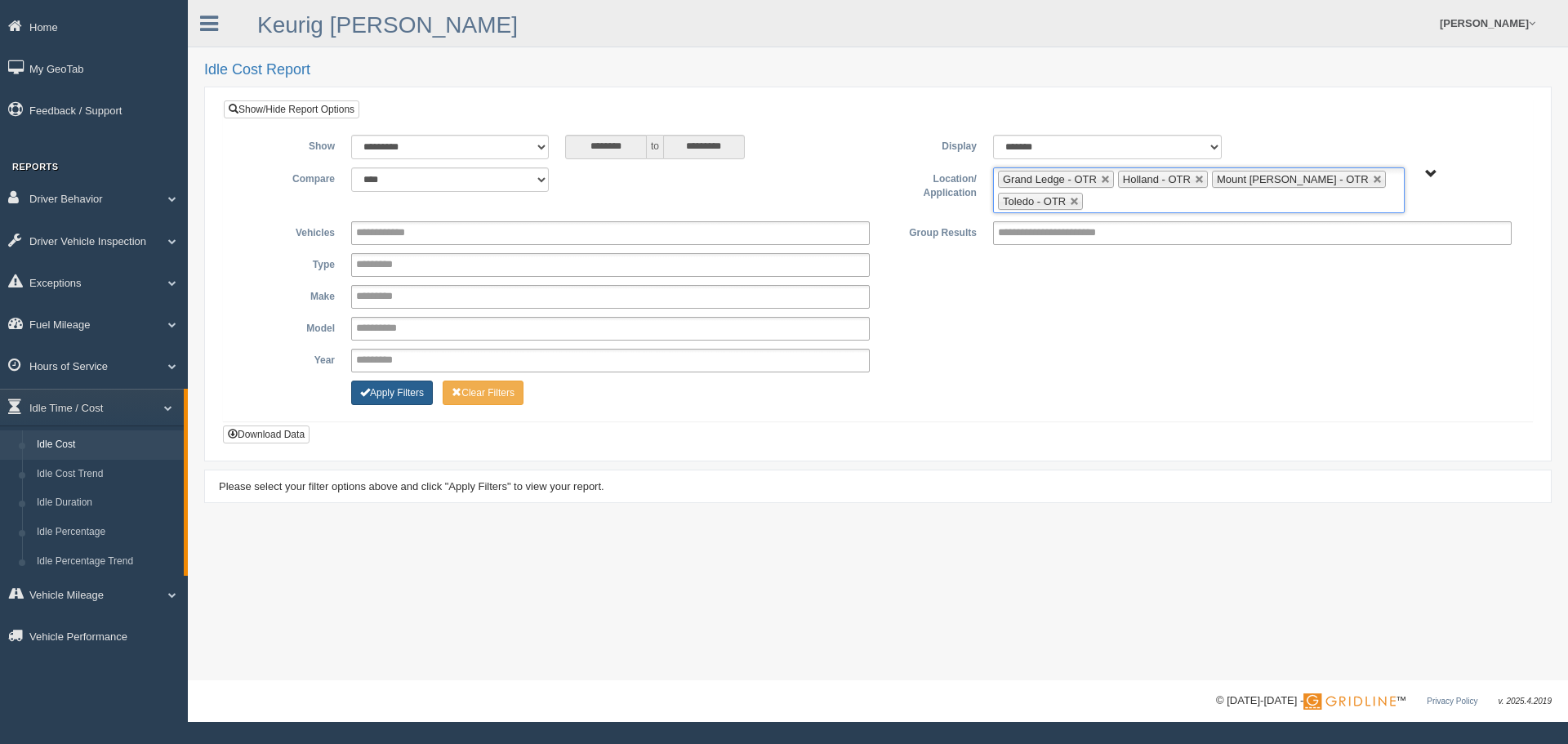
click at [408, 394] on button "Apply Filters" at bounding box center [392, 393] width 82 height 25
